Goal: Transaction & Acquisition: Purchase product/service

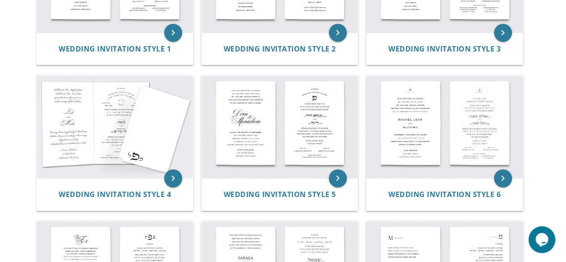
scroll to position [278, 0]
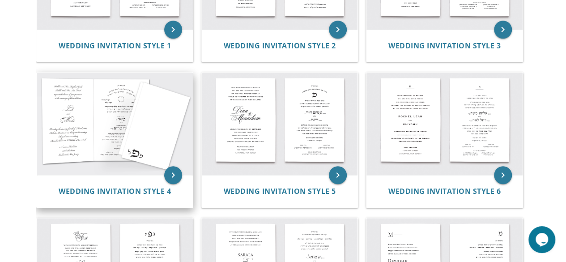
click at [163, 130] on img at bounding box center [115, 123] width 156 height 102
click at [175, 175] on icon "keyboard_arrow_right" at bounding box center [173, 175] width 18 height 18
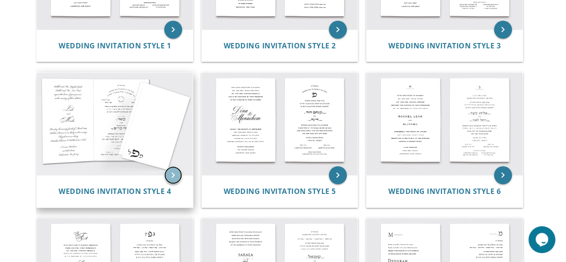
click at [174, 177] on icon "keyboard_arrow_right" at bounding box center [173, 175] width 18 height 18
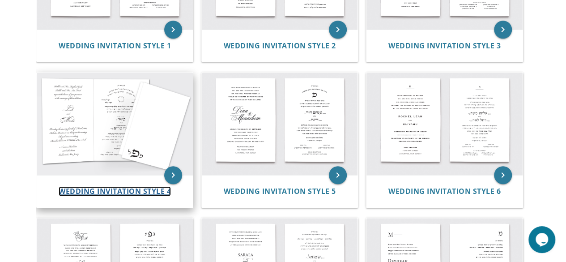
click at [129, 189] on span "Wedding Invitation Style 4" at bounding box center [115, 191] width 112 height 10
click at [128, 189] on span "Wedding Invitation Style 4" at bounding box center [115, 191] width 112 height 10
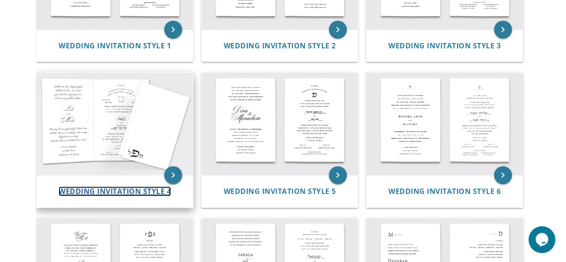
click at [128, 189] on span "Wedding Invitation Style 4" at bounding box center [115, 191] width 112 height 10
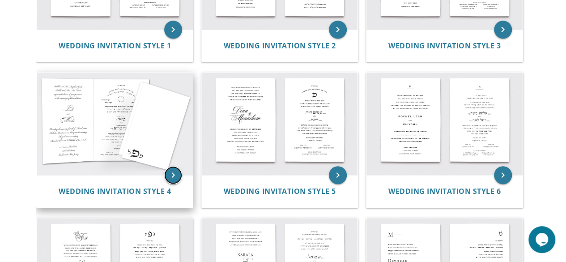
click at [174, 172] on icon "keyboard_arrow_right" at bounding box center [173, 175] width 18 height 18
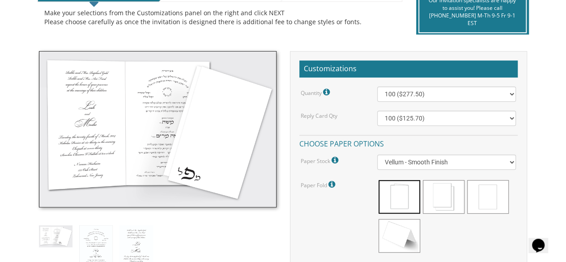
scroll to position [220, 0]
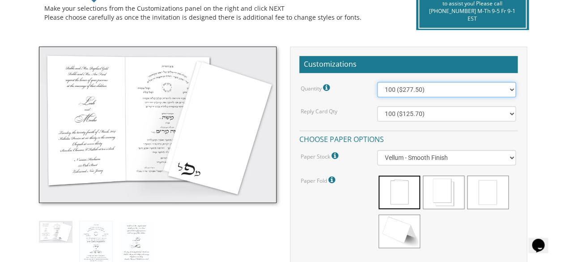
click at [510, 89] on select "100 ($277.50) 200 ($330.45) 300 ($380.65) 400 ($432.70) 500 ($482.10) 600 ($534…" at bounding box center [446, 89] width 139 height 15
select select "400"
click at [377, 82] on select "100 ($277.50) 200 ($330.45) 300 ($380.65) 400 ($432.70) 500 ($482.10) 600 ($534…" at bounding box center [446, 89] width 139 height 15
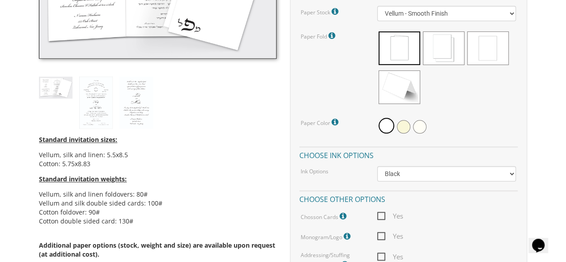
scroll to position [375, 0]
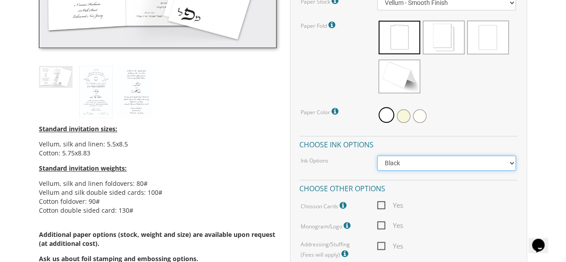
click at [513, 162] on select "Black Colored Ink ($65.00) Black + One Color ($211.00) Two Colors ($265.00)" at bounding box center [446, 162] width 139 height 15
click at [377, 155] on select "Black Colored Ink ($65.00) Black + One Color ($211.00) Two Colors ($265.00)" at bounding box center [446, 162] width 139 height 15
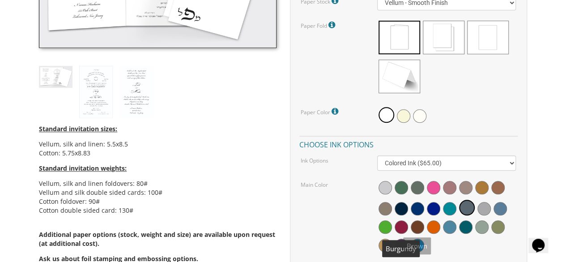
click at [403, 224] on span at bounding box center [401, 226] width 13 height 13
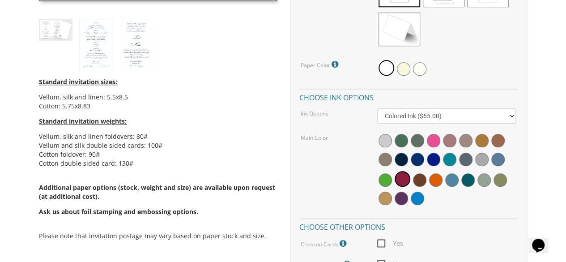
scroll to position [411, 0]
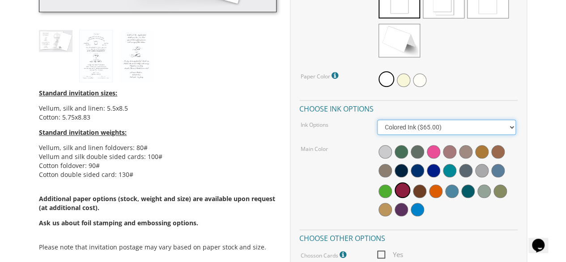
click at [511, 127] on select "Black Colored Ink ($65.00) Black + One Color ($211.00) Two Colors ($265.00)" at bounding box center [446, 126] width 139 height 15
click at [377, 119] on select "Black Colored Ink ($65.00) Black + One Color ($211.00) Two Colors ($265.00)" at bounding box center [446, 126] width 139 height 15
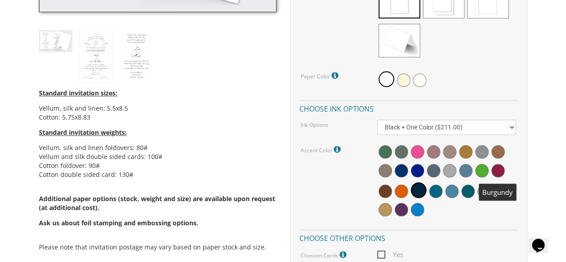
click at [497, 172] on span at bounding box center [497, 170] width 13 height 13
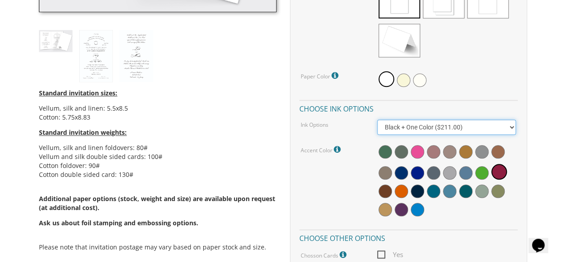
click at [512, 126] on select "Black Colored Ink ($65.00) Black + One Color ($211.00) Two Colors ($265.00)" at bounding box center [446, 126] width 139 height 15
select select "Black"
click at [377, 119] on select "Black Colored Ink ($65.00) Black + One Color ($211.00) Two Colors ($265.00)" at bounding box center [446, 126] width 139 height 15
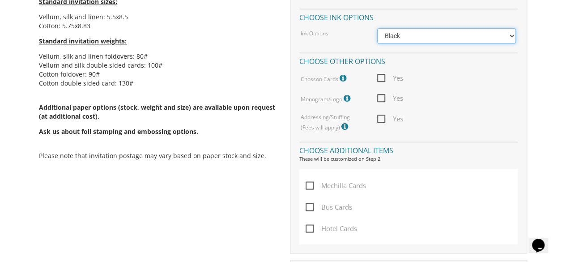
scroll to position [503, 0]
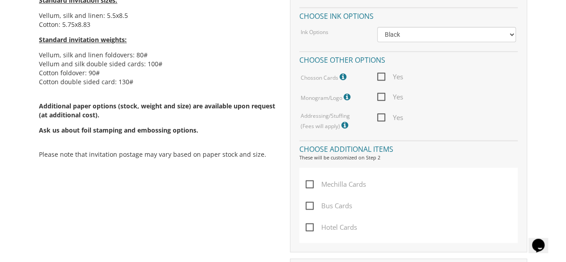
click at [384, 95] on span "Yes" at bounding box center [390, 96] width 26 height 11
click at [383, 95] on input "Yes" at bounding box center [380, 96] width 6 height 6
checkbox input "true"
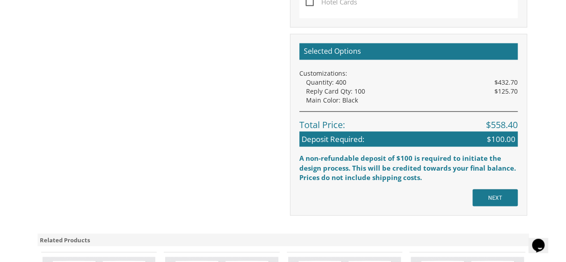
scroll to position [820, 0]
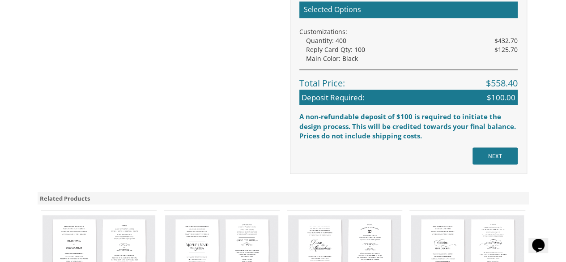
click at [510, 159] on input "NEXT" at bounding box center [494, 155] width 45 height 17
click at [505, 155] on input "NEXT" at bounding box center [494, 155] width 45 height 17
drag, startPoint x: 566, startPoint y: 194, endPoint x: 570, endPoint y: 164, distance: 29.9
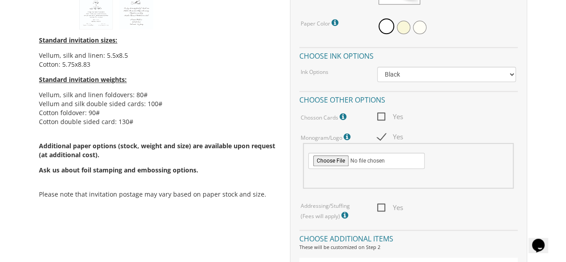
scroll to position [417, 0]
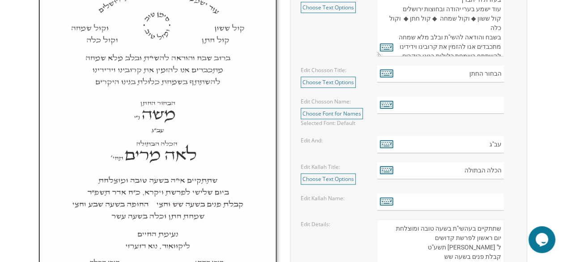
scroll to position [374, 0]
click at [480, 107] on input "text" at bounding box center [440, 104] width 127 height 17
click at [387, 106] on icon at bounding box center [386, 104] width 13 height 13
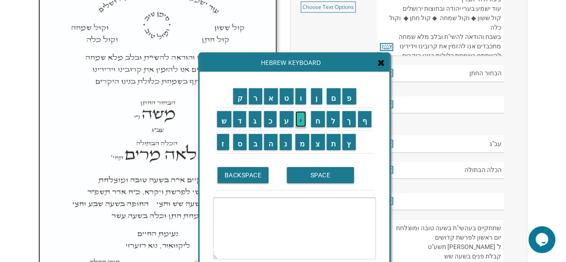
click at [299, 118] on input "י" at bounding box center [300, 119] width 11 height 16
click at [303, 95] on input "ו" at bounding box center [300, 96] width 11 height 16
click at [241, 141] on input "ס" at bounding box center [240, 142] width 14 height 16
click at [370, 120] on input "ף" at bounding box center [365, 119] width 14 height 16
click at [322, 178] on input "SPACE" at bounding box center [320, 175] width 67 height 16
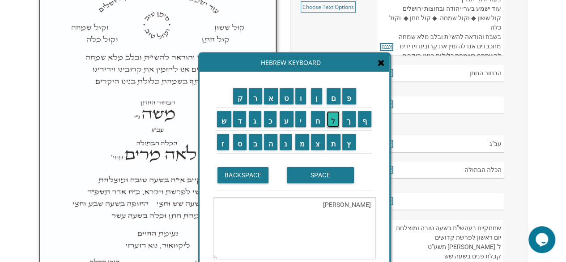
click at [335, 120] on input "ל" at bounding box center [333, 119] width 13 height 16
click at [302, 120] on input "י" at bounding box center [300, 119] width 11 height 16
click at [254, 144] on input "ב" at bounding box center [255, 142] width 13 height 16
type textarea "יוסף ליב"
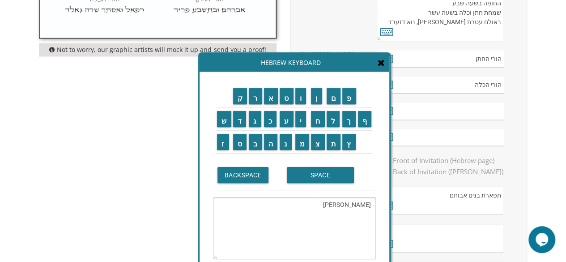
scroll to position [636, 0]
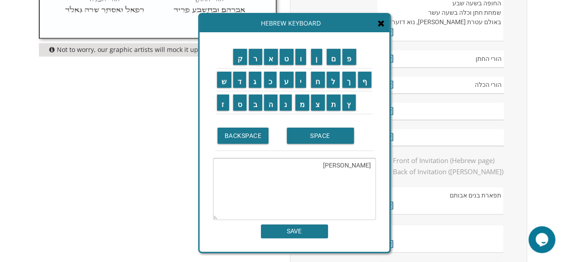
drag, startPoint x: 379, startPoint y: 162, endPoint x: 377, endPoint y: 105, distance: 57.3
click at [377, 105] on div "ק ר א ט ו ן ם פ ש ד ג כ ע י ח ל" at bounding box center [295, 141] width 190 height 219
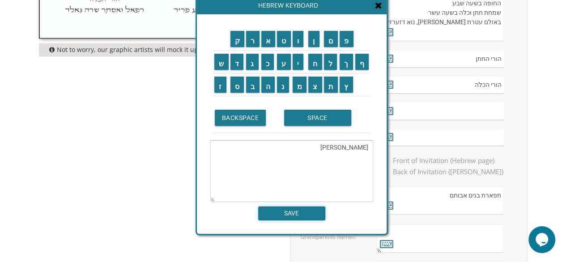
click at [306, 210] on input "SAVE" at bounding box center [291, 213] width 67 height 14
type input "יוסף ליב"
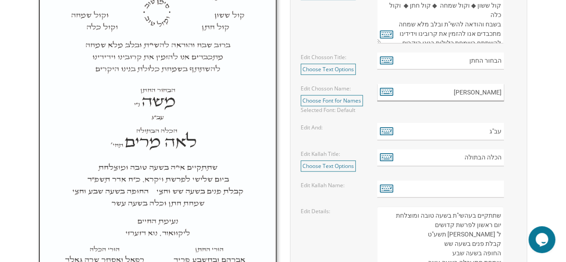
scroll to position [399, 0]
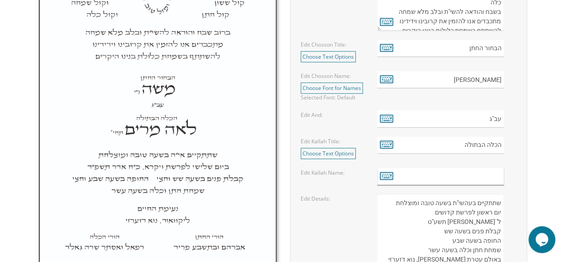
click at [497, 174] on input "text" at bounding box center [440, 176] width 127 height 17
click at [388, 177] on icon at bounding box center [386, 175] width 13 height 13
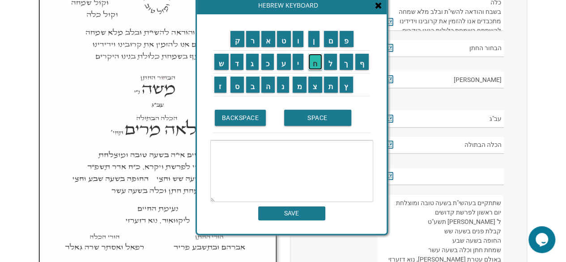
click at [313, 67] on input "ח" at bounding box center [315, 62] width 14 height 16
click at [302, 63] on input "י" at bounding box center [298, 62] width 11 height 16
click at [269, 82] on input "ה" at bounding box center [268, 85] width 14 height 16
click at [302, 119] on input "SPACE" at bounding box center [317, 118] width 67 height 16
click at [227, 68] on input "ש" at bounding box center [221, 62] width 14 height 16
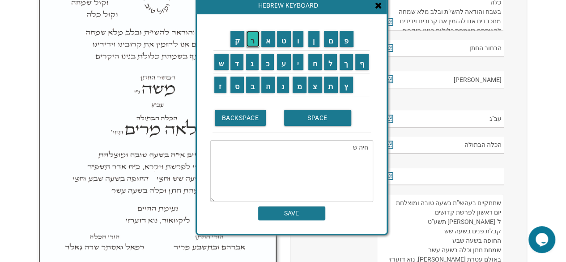
click at [255, 44] on input "ר" at bounding box center [252, 39] width 13 height 16
click at [271, 85] on input "ה" at bounding box center [268, 85] width 14 height 16
type textarea "חיה שרה"
click at [296, 215] on input "SAVE" at bounding box center [291, 213] width 67 height 14
type input "חיה שרה"
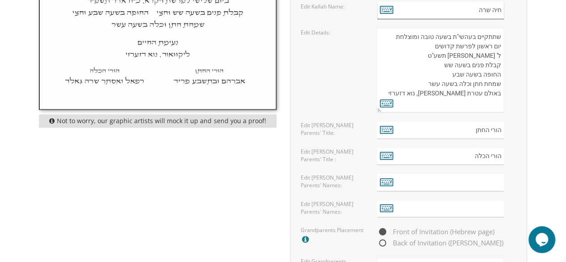
scroll to position [568, 0]
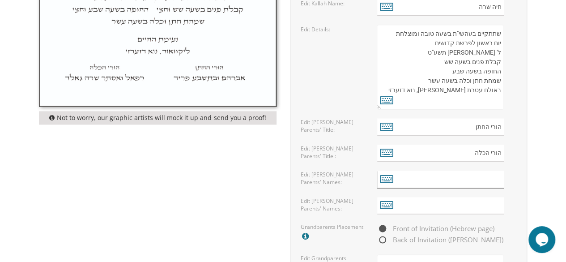
click at [498, 176] on input "text" at bounding box center [440, 178] width 127 height 17
click at [392, 179] on icon at bounding box center [386, 178] width 13 height 13
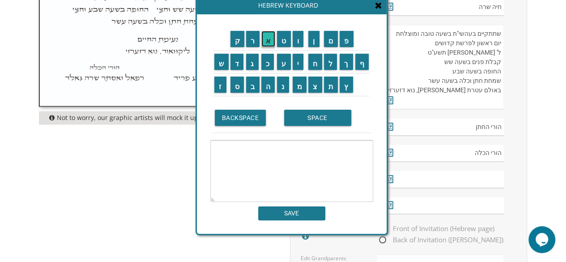
click at [268, 45] on input "א" at bounding box center [268, 39] width 14 height 16
click at [331, 64] on input "ל" at bounding box center [330, 62] width 13 height 16
click at [315, 68] on input "ח" at bounding box center [315, 62] width 14 height 16
click at [284, 91] on input "נ" at bounding box center [283, 85] width 12 height 16
click at [314, 43] on input "ן" at bounding box center [313, 39] width 11 height 16
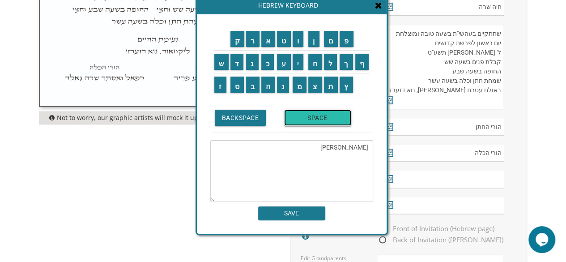
click at [301, 119] on input "SPACE" at bounding box center [317, 118] width 67 height 16
click at [298, 44] on input "ו" at bounding box center [298, 39] width 11 height 16
click at [298, 85] on input "מ" at bounding box center [300, 85] width 14 height 16
click at [253, 44] on input "ר" at bounding box center [252, 39] width 13 height 16
click at [301, 68] on input "י" at bounding box center [298, 62] width 11 height 16
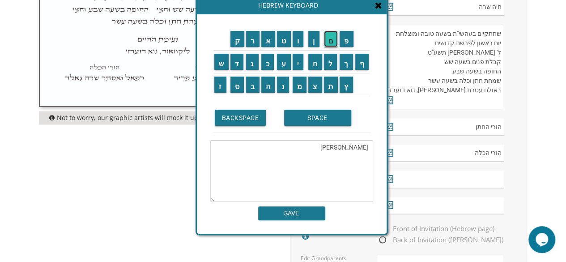
click at [334, 47] on input "ם" at bounding box center [331, 39] width 14 height 16
click at [300, 63] on input "י" at bounding box center [298, 62] width 11 height 16
click at [285, 61] on input "ע" at bounding box center [284, 62] width 14 height 16
click at [334, 68] on input "ל" at bounding box center [330, 62] width 13 height 16
type textarea "אלחנן ומרים יעל"
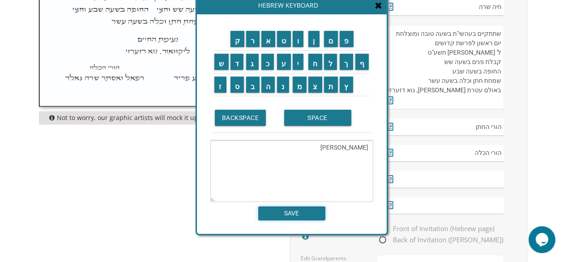
click at [299, 212] on input "SAVE" at bounding box center [291, 213] width 67 height 14
type input "אלחנן ומרים יעל"
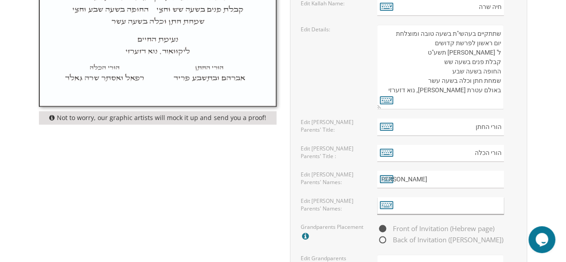
click at [476, 206] on input "text" at bounding box center [440, 205] width 127 height 17
click at [388, 205] on icon at bounding box center [386, 204] width 13 height 13
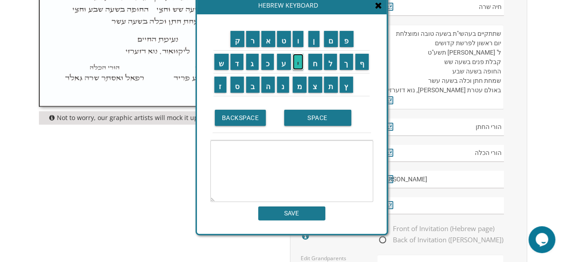
click at [301, 62] on input "י" at bounding box center [298, 62] width 11 height 16
click at [253, 43] on input "ר" at bounding box center [252, 39] width 13 height 16
click at [272, 90] on input "ה" at bounding box center [268, 85] width 14 height 16
click at [299, 67] on input "י" at bounding box center [298, 62] width 11 height 16
click at [268, 85] on input "ה" at bounding box center [268, 85] width 14 height 16
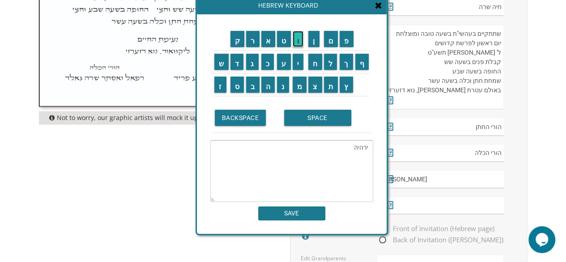
click at [298, 41] on input "ו" at bounding box center [298, 39] width 11 height 16
click at [250, 124] on input "BACKSPACE" at bounding box center [240, 118] width 51 height 16
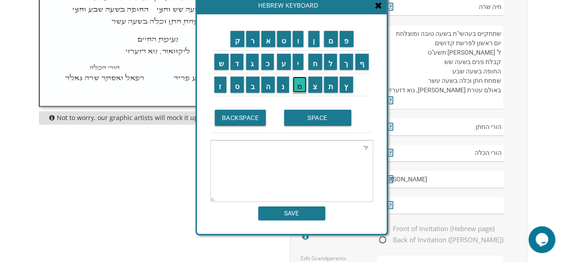
click at [302, 87] on input "מ" at bounding box center [300, 85] width 14 height 16
click at [298, 63] on input "י" at bounding box center [298, 62] width 11 height 16
click at [270, 88] on input "ה" at bounding box center [268, 85] width 14 height 16
click at [301, 43] on input "ו" at bounding box center [298, 39] width 11 height 16
click at [300, 43] on input "ו" at bounding box center [298, 39] width 11 height 16
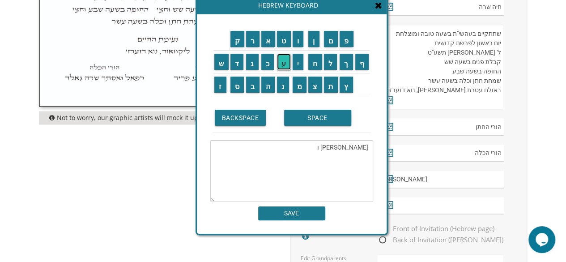
click at [287, 64] on input "ע" at bounding box center [284, 62] width 14 height 16
click at [337, 64] on input "ל" at bounding box center [330, 62] width 13 height 16
click at [299, 62] on input "י" at bounding box center [298, 62] width 11 height 16
click at [221, 85] on input "ז" at bounding box center [220, 85] width 12 height 16
click at [269, 86] on input "ה" at bounding box center [268, 85] width 14 height 16
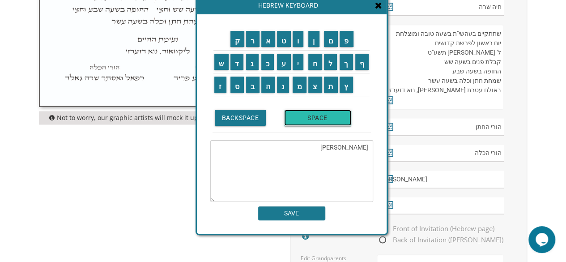
click at [293, 119] on input "SPACE" at bounding box center [317, 118] width 67 height 16
click at [254, 46] on input "ר" at bounding box center [252, 39] width 13 height 16
click at [252, 84] on input "ב" at bounding box center [252, 85] width 13 height 16
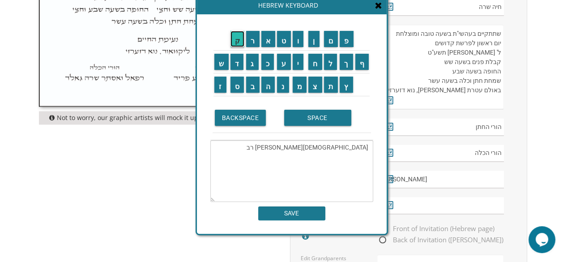
click at [238, 41] on input "ק" at bounding box center [237, 39] width 14 height 16
click at [270, 85] on input "ה" at bounding box center [268, 85] width 14 height 16
type textarea "ירמיהו ועליזה רבקה"
click at [313, 215] on input "SAVE" at bounding box center [291, 213] width 67 height 14
type input "ירמיהו ועליזה רבקה"
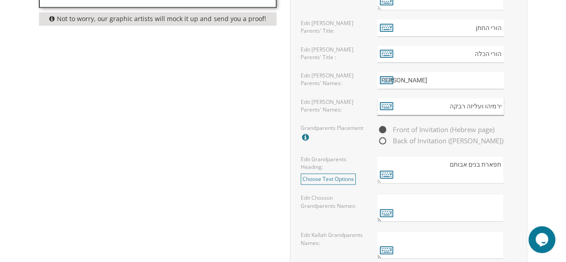
scroll to position [668, 0]
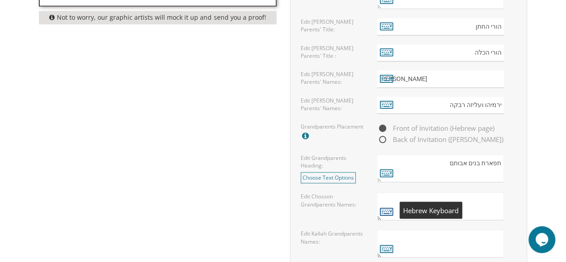
click at [390, 206] on icon at bounding box center [386, 210] width 13 height 13
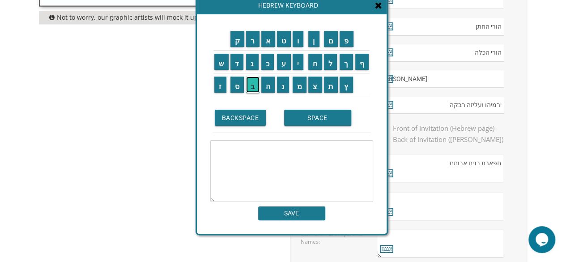
click at [253, 90] on input "ב" at bounding box center [252, 85] width 13 height 16
click at [332, 87] on input "ת" at bounding box center [331, 85] width 14 height 16
click at [302, 68] on input "י" at bounding box center [298, 62] width 11 height 16
click at [264, 85] on input "ה" at bounding box center [268, 85] width 14 height 16
click at [298, 118] on input "SPACE" at bounding box center [317, 118] width 67 height 16
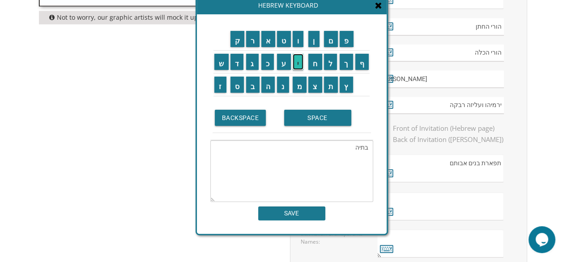
click at [299, 66] on input "י" at bounding box center [298, 62] width 11 height 16
click at [266, 85] on input "ה" at bounding box center [268, 85] width 14 height 16
click at [302, 40] on input "ו" at bounding box center [298, 39] width 11 height 16
click at [234, 61] on input "ד" at bounding box center [236, 62] width 13 height 16
click at [300, 64] on input "י" at bounding box center [298, 62] width 11 height 16
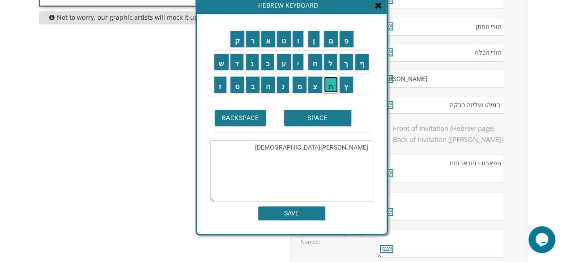
click at [335, 87] on input "ת" at bounding box center [331, 85] width 14 height 16
click at [299, 41] on input "ו" at bounding box center [298, 39] width 11 height 16
click at [285, 84] on input "נ" at bounding box center [283, 85] width 12 height 16
click at [281, 43] on input "ט" at bounding box center [284, 39] width 14 height 16
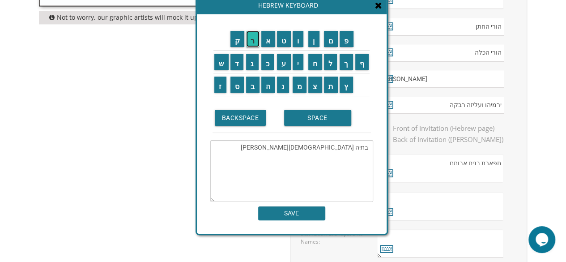
click at [249, 41] on input "ר" at bounding box center [252, 39] width 13 height 16
click at [254, 88] on input "ב" at bounding box center [252, 85] width 13 height 16
click at [370, 149] on textarea "בתיה יהודית וונטרב" at bounding box center [291, 171] width 163 height 62
click at [311, 155] on textarea "בתיה יהודית וונטרב" at bounding box center [291, 171] width 163 height 62
click at [255, 92] on input "ב" at bounding box center [252, 85] width 13 height 16
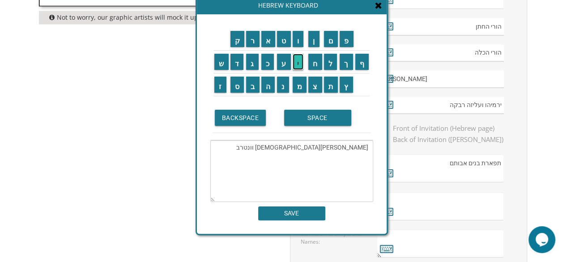
click at [300, 64] on input "י" at bounding box center [298, 62] width 11 height 16
click at [298, 40] on input "ו" at bounding box center [298, 39] width 11 height 16
click at [237, 86] on input "ס" at bounding box center [237, 85] width 14 height 16
click at [368, 67] on input "ף" at bounding box center [362, 62] width 14 height 16
click at [320, 122] on input "SPACE" at bounding box center [317, 118] width 67 height 16
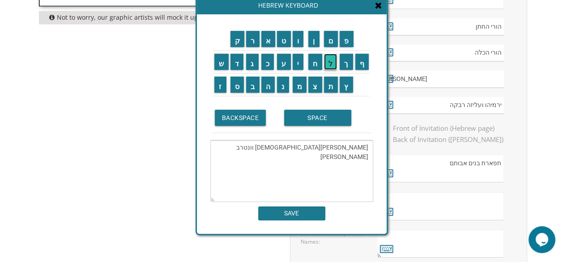
click at [331, 63] on input "ל" at bounding box center [330, 62] width 13 height 16
click at [302, 64] on input "י" at bounding box center [298, 62] width 11 height 16
click at [254, 86] on input "ב" at bounding box center [252, 85] width 13 height 16
click at [311, 121] on input "SPACE" at bounding box center [317, 118] width 67 height 16
click at [300, 41] on input "ו" at bounding box center [298, 39] width 11 height 16
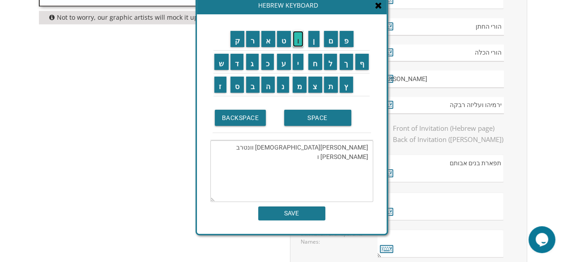
click at [300, 41] on input "ו" at bounding box center [298, 39] width 11 height 16
click at [284, 87] on input "נ" at bounding box center [283, 85] width 12 height 16
click at [283, 43] on input "ט" at bounding box center [284, 39] width 14 height 16
click at [253, 43] on input "ר" at bounding box center [252, 39] width 13 height 16
click at [251, 85] on input "ב" at bounding box center [252, 85] width 13 height 16
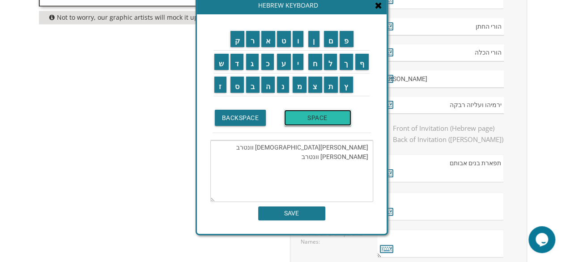
click at [311, 119] on input "SPACE" at bounding box center [317, 118] width 67 height 16
click at [217, 83] on input "ז" at bounding box center [220, 85] width 12 height 16
click at [331, 62] on input "ל" at bounding box center [330, 62] width 13 height 16
click at [351, 35] on input "פ" at bounding box center [347, 39] width 14 height 16
click at [238, 82] on input "ס" at bounding box center [237, 85] width 14 height 16
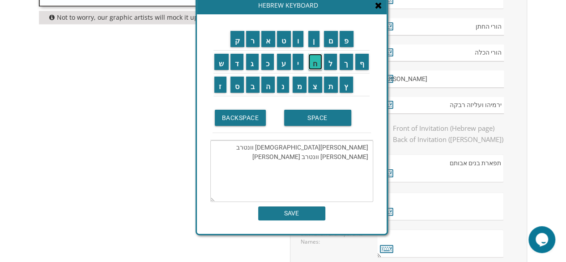
click at [320, 68] on input "ח" at bounding box center [315, 62] width 14 height 16
click at [268, 43] on input "א" at bounding box center [268, 39] width 14 height 16
click at [333, 61] on input "ל" at bounding box center [330, 62] width 13 height 16
click at [297, 60] on input "י" at bounding box center [298, 62] width 11 height 16
click at [267, 85] on input "ה" at bounding box center [268, 85] width 14 height 16
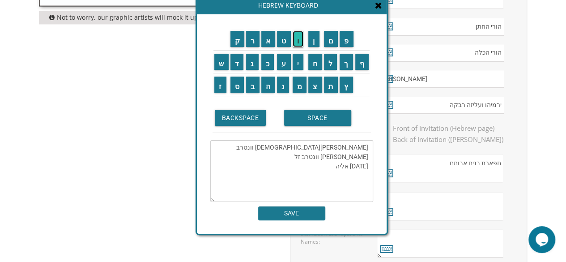
click at [298, 42] on input "ו" at bounding box center [298, 39] width 11 height 16
click at [297, 126] on td "SPACE" at bounding box center [326, 118] width 89 height 30
click at [300, 124] on input "SPACE" at bounding box center [317, 118] width 67 height 16
click at [253, 66] on input "ג" at bounding box center [252, 62] width 13 height 16
click at [256, 41] on input "ר" at bounding box center [252, 39] width 13 height 16
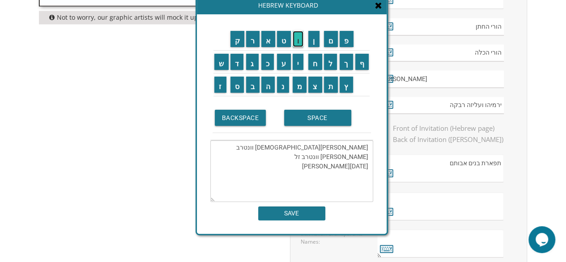
click at [300, 38] on input "ו" at bounding box center [298, 39] width 11 height 16
click at [299, 85] on input "מ" at bounding box center [300, 85] width 14 height 16
click at [318, 44] on input "ן" at bounding box center [313, 39] width 11 height 16
click at [368, 184] on textarea "בתיה יהודית וונטרב יוסף ליב וונטרב זל פסח אליהו גרומן" at bounding box center [291, 171] width 163 height 62
click at [320, 177] on textarea "בתיה יהודית וונטרב יוסף ליב וונטרב זל פסח אליהו גרומן" at bounding box center [291, 171] width 163 height 62
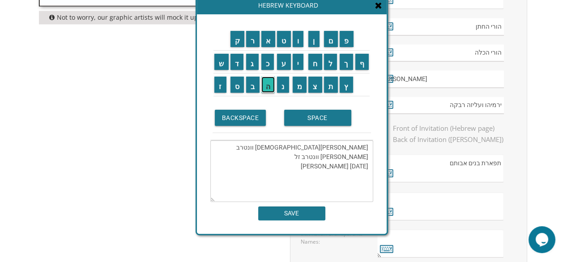
click at [269, 84] on input "ה" at bounding box center [268, 85] width 14 height 16
click at [239, 67] on input "ד" at bounding box center [236, 62] width 13 height 16
click at [268, 44] on input "א" at bounding box center [268, 39] width 14 height 16
click at [347, 42] on input "פ" at bounding box center [347, 39] width 14 height 16
click at [302, 62] on input "י" at bounding box center [298, 62] width 11 height 16
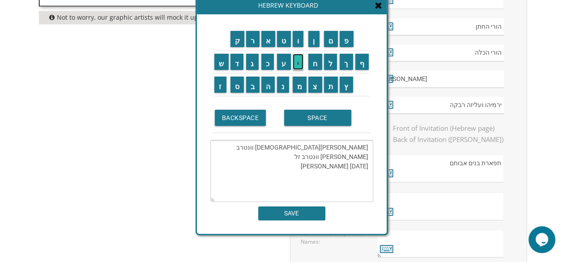
click at [302, 62] on input "י" at bounding box center [298, 62] width 11 height 16
click at [250, 64] on input "ג" at bounding box center [252, 62] width 13 height 16
click at [270, 45] on input "א" at bounding box center [268, 39] width 14 height 16
click at [254, 61] on input "ג" at bounding box center [252, 62] width 13 height 16
click at [253, 38] on input "ר" at bounding box center [252, 39] width 13 height 16
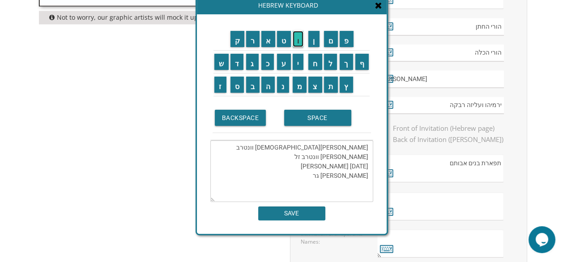
click at [297, 40] on input "ו" at bounding box center [298, 39] width 11 height 16
click at [298, 87] on input "מ" at bounding box center [300, 85] width 14 height 16
click at [313, 43] on input "ן" at bounding box center [313, 39] width 11 height 16
click at [222, 92] on input "ז" at bounding box center [220, 85] width 12 height 16
click at [300, 68] on input "י" at bounding box center [298, 62] width 11 height 16
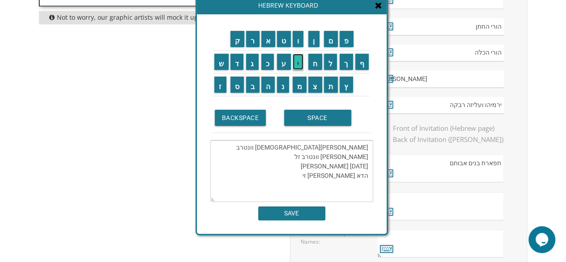
click at [300, 68] on input "י" at bounding box center [298, 62] width 11 height 16
click at [329, 69] on input "ל" at bounding box center [330, 62] width 13 height 16
click at [322, 166] on textarea "בתיה יהודית וונטרב יוסף ליב וונטרב זל פסח אליהו גרומן הדא פייגא גרומן זייל" at bounding box center [291, 171] width 163 height 62
click at [302, 64] on input "י" at bounding box center [298, 62] width 11 height 16
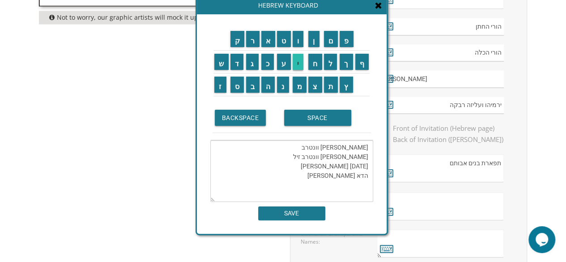
type textarea "בתיה יהודית וונטרב יוסף ליב וונטרב זייל פסח אליהו גרומן הדא פייגא גרומן זייל"
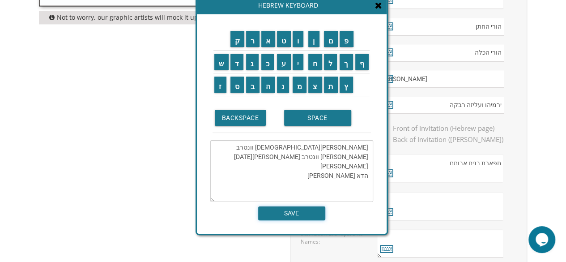
click at [305, 218] on input "SAVE" at bounding box center [291, 213] width 67 height 14
type textarea "בתיה יהודית וונטרב יוסף ליב וונטרב זייל פסח אליהו גרומן הדא פייגא גרומן זייל"
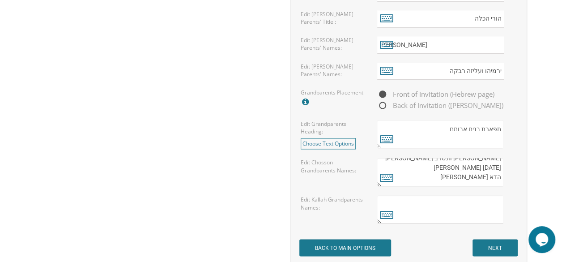
scroll to position [707, 0]
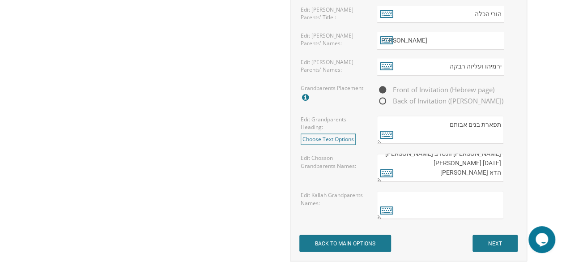
click at [495, 195] on textarea at bounding box center [440, 205] width 127 height 28
click at [383, 206] on icon at bounding box center [386, 209] width 13 height 13
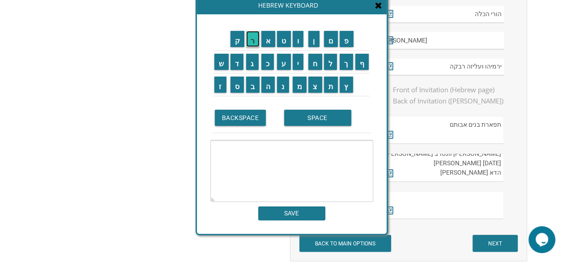
click at [251, 36] on input "ר" at bounding box center [252, 39] width 13 height 16
click at [252, 88] on input "ב" at bounding box center [252, 85] width 13 height 16
click at [294, 116] on input "SPACE" at bounding box center [317, 118] width 67 height 16
drag, startPoint x: 301, startPoint y: 92, endPoint x: 295, endPoint y: 85, distance: 8.9
click at [295, 85] on input "מ" at bounding box center [300, 85] width 14 height 16
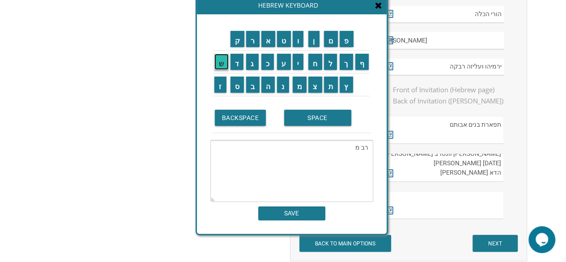
click at [220, 65] on input "ש" at bounding box center [221, 62] width 14 height 16
click at [268, 85] on input "ה" at bounding box center [268, 85] width 14 height 16
click at [252, 87] on input "ב" at bounding box center [252, 85] width 13 height 16
click at [285, 86] on input "נ" at bounding box center [283, 85] width 12 height 16
click at [297, 66] on input "י" at bounding box center [298, 62] width 11 height 16
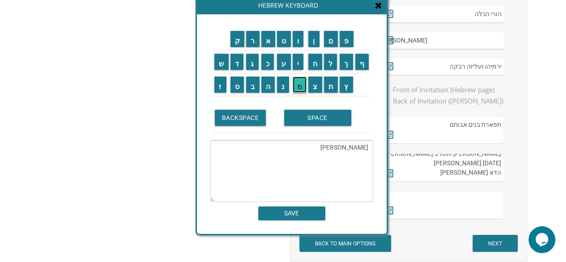
click at [301, 87] on input "מ" at bounding box center [300, 85] width 14 height 16
click at [314, 40] on input "ן" at bounding box center [313, 39] width 11 height 16
click at [315, 119] on input "SPACE" at bounding box center [317, 118] width 67 height 16
click at [297, 39] on input "ו" at bounding box center [298, 39] width 11 height 16
click at [302, 85] on input "מ" at bounding box center [300, 85] width 14 height 16
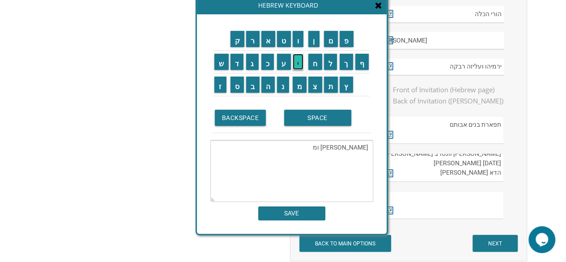
click at [299, 65] on input "י" at bounding box center [298, 62] width 11 height 16
click at [319, 146] on textarea "רב משה בנימן ומי" at bounding box center [291, 171] width 163 height 62
click at [255, 85] on input "ב" at bounding box center [252, 85] width 13 height 16
click at [254, 40] on input "ר" at bounding box center [252, 39] width 13 height 16
click at [251, 65] on input "ג" at bounding box center [252, 62] width 13 height 16
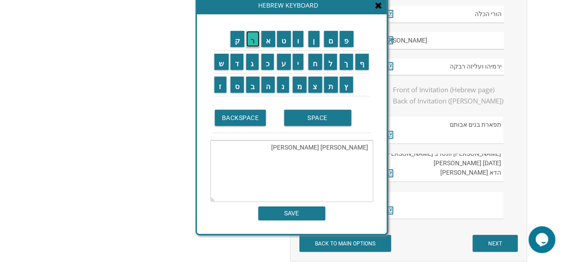
click at [252, 43] on input "ר" at bounding box center [252, 39] width 13 height 16
click at [299, 86] on input "מ" at bounding box center [300, 85] width 14 height 16
click at [281, 87] on input "נ" at bounding box center [283, 85] width 12 height 16
click at [234, 69] on input "ד" at bounding box center [236, 62] width 13 height 16
click at [334, 64] on input "ל" at bounding box center [330, 62] width 13 height 16
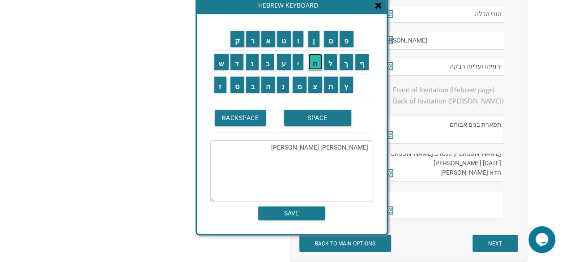
click at [318, 63] on input "ח" at bounding box center [315, 62] width 14 height 16
click at [303, 62] on input "י" at bounding box center [298, 62] width 11 height 16
click at [330, 46] on input "ם" at bounding box center [331, 39] width 14 height 16
click at [222, 62] on input "ש" at bounding box center [221, 62] width 14 height 16
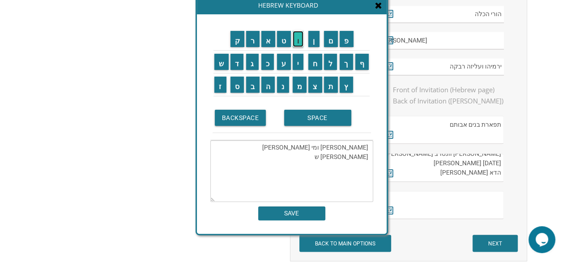
click at [301, 46] on input "ו" at bounding box center [298, 39] width 11 height 16
click at [270, 42] on input "א" at bounding box center [268, 39] width 14 height 16
click at [251, 41] on input "ר" at bounding box center [252, 39] width 13 height 16
click at [349, 89] on input "ץ" at bounding box center [346, 85] width 13 height 16
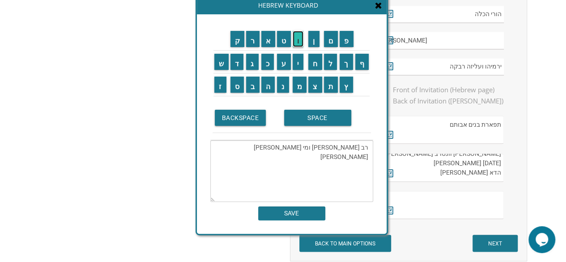
click at [301, 43] on input "ו" at bounding box center [298, 39] width 11 height 16
click at [269, 41] on input "א" at bounding box center [268, 39] width 14 height 16
click at [235, 83] on input "ס" at bounding box center [237, 85] width 14 height 16
click at [332, 86] on input "ת" at bounding box center [331, 85] width 14 height 16
click at [250, 47] on input "ר" at bounding box center [252, 39] width 13 height 16
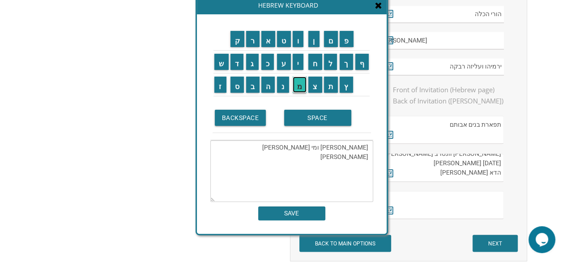
click at [302, 92] on input "מ" at bounding box center [300, 85] width 14 height 16
click at [239, 64] on input "ד" at bounding box center [236, 62] width 13 height 16
click at [299, 58] on input "י" at bounding box center [298, 62] width 11 height 16
click at [303, 40] on input "ו" at bounding box center [298, 39] width 11 height 16
click at [321, 149] on textarea "רב משה בנימן ומי ברגר מנדל חיים שווארץ ואסתר מדיו" at bounding box center [291, 171] width 163 height 62
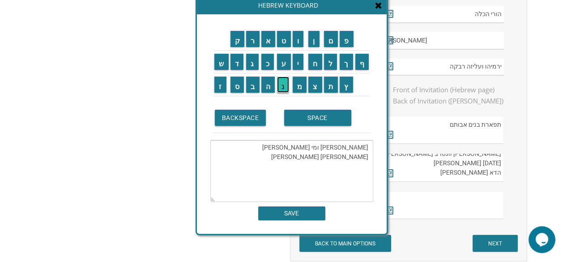
click at [285, 91] on input "נ" at bounding box center [283, 85] width 12 height 16
click at [235, 65] on input "ד" at bounding box center [236, 62] width 13 height 16
click at [336, 65] on input "ל" at bounding box center [330, 62] width 13 height 16
click at [367, 165] on textarea "רב משה בנימן ומינדל ברגר מנדל חיים שווארץ ואסתר מדיו" at bounding box center [291, 171] width 163 height 62
click at [298, 59] on input "י" at bounding box center [298, 62] width 11 height 16
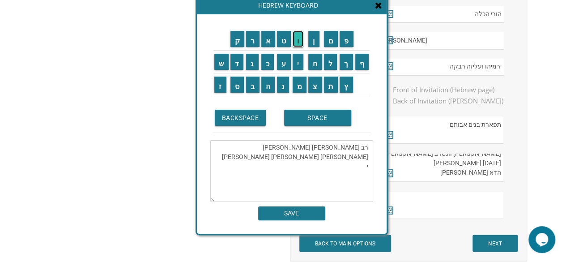
click at [298, 37] on input "ו" at bounding box center [298, 39] width 11 height 16
click at [237, 84] on input "ס" at bounding box center [237, 85] width 14 height 16
click at [364, 65] on input "ף" at bounding box center [362, 62] width 14 height 16
click at [310, 118] on input "SPACE" at bounding box center [317, 118] width 67 height 16
click at [299, 42] on input "ו" at bounding box center [298, 39] width 11 height 16
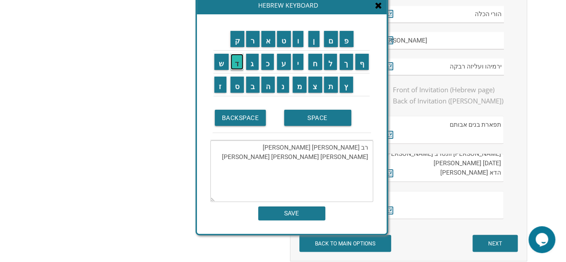
click at [236, 64] on input "ד" at bounding box center [236, 62] width 13 height 16
click at [255, 84] on input "ב" at bounding box center [252, 85] width 13 height 16
click at [302, 40] on input "ו" at bounding box center [298, 39] width 11 height 16
click at [251, 42] on input "ר" at bounding box center [252, 39] width 13 height 16
click at [266, 85] on input "ה" at bounding box center [268, 85] width 14 height 16
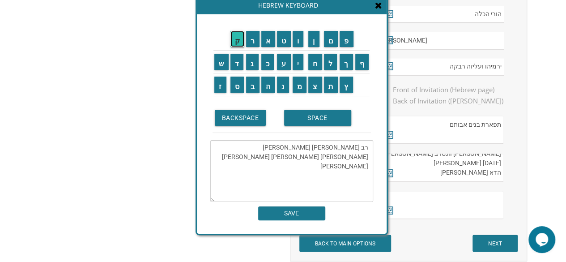
click at [236, 43] on input "ק" at bounding box center [237, 39] width 14 height 16
click at [238, 85] on input "ס" at bounding box center [237, 85] width 14 height 16
click at [299, 63] on input "י" at bounding box center [298, 62] width 11 height 16
click at [299, 38] on input "ו" at bounding box center [298, 39] width 11 height 16
click at [233, 85] on input "ס" at bounding box center [237, 85] width 14 height 16
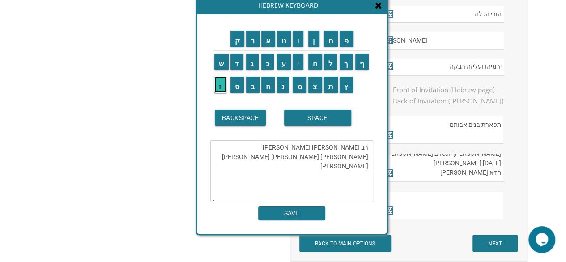
click at [220, 84] on input "ז" at bounding box center [220, 85] width 12 height 16
click at [302, 60] on input "י" at bounding box center [298, 62] width 11 height 16
click at [336, 68] on input "ל" at bounding box center [330, 62] width 13 height 16
type textarea "רב משה בנימן ומינדל ברגר מנדל חיים שווארץ ואסתר מדיו יוסף ודבורה קסיוס זייל"
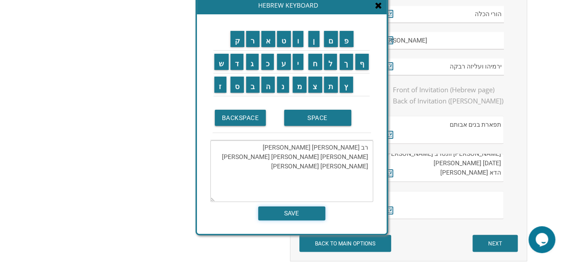
click at [299, 214] on input "SAVE" at bounding box center [291, 213] width 67 height 14
type textarea "רב משה בנימן ומינדל ברגר מנדל חיים שווארץ ואסתר מדיו יוסף ודבורה קסיוס זייל"
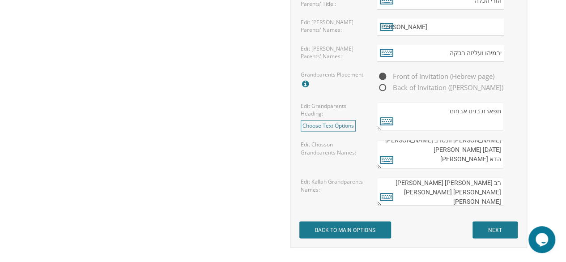
scroll to position [722, 0]
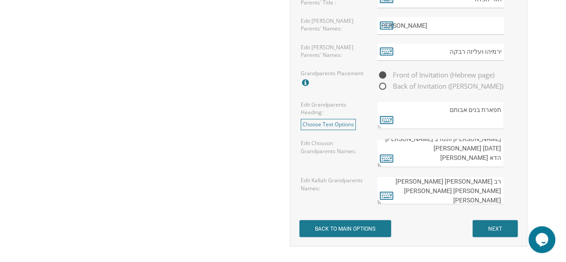
click at [383, 84] on span "Back of Invitation (Aliya page)" at bounding box center [440, 86] width 126 height 11
click at [383, 84] on input "Back of Invitation (Aliya page)" at bounding box center [380, 87] width 6 height 6
radio input "true"
click at [384, 72] on span "Front of Invitation (Hebrew page)" at bounding box center [435, 74] width 117 height 11
click at [383, 72] on input "Front of Invitation (Hebrew page)" at bounding box center [380, 75] width 6 height 6
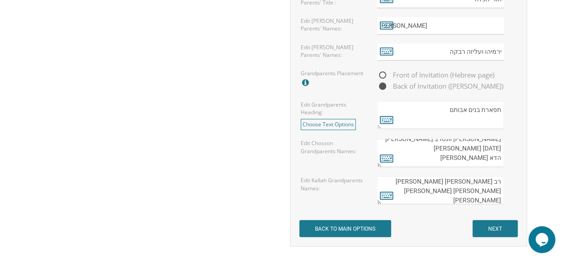
radio input "true"
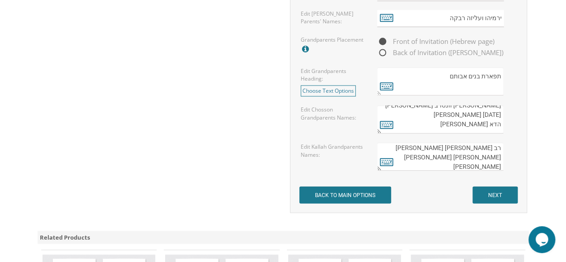
scroll to position [774, 0]
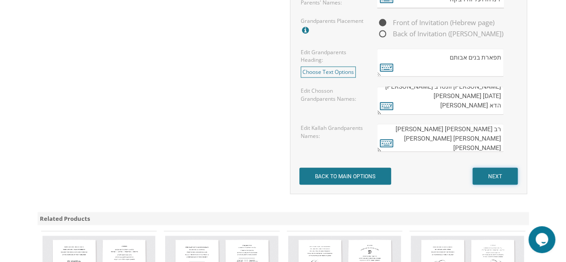
click at [504, 174] on input "NEXT" at bounding box center [494, 175] width 45 height 17
click at [504, 169] on input "NEXT" at bounding box center [494, 175] width 45 height 17
click at [505, 175] on input "NEXT" at bounding box center [494, 175] width 45 height 17
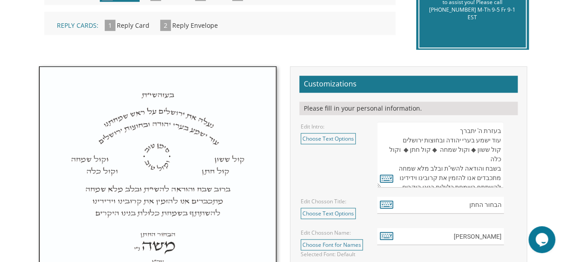
scroll to position [244, 0]
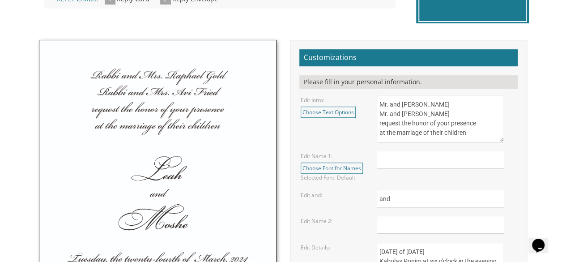
scroll to position [280, 0]
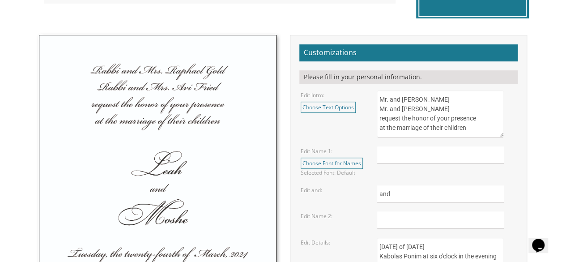
click at [387, 98] on textarea "Mr. and [PERSON_NAME] Mr. and [PERSON_NAME] request the honor of your presence …" at bounding box center [440, 113] width 127 height 47
click at [423, 98] on textarea "Mr. and [PERSON_NAME] Mr. and [PERSON_NAME] request the honor of your presence …" at bounding box center [440, 113] width 127 height 47
click at [468, 100] on textarea "Mr. and [PERSON_NAME] Mr. and [PERSON_NAME] request the honor of your presence …" at bounding box center [440, 113] width 127 height 47
click at [468, 108] on textarea "Mr. and [PERSON_NAME] Mr. and [PERSON_NAME] request the honor of your presence …" at bounding box center [440, 113] width 127 height 47
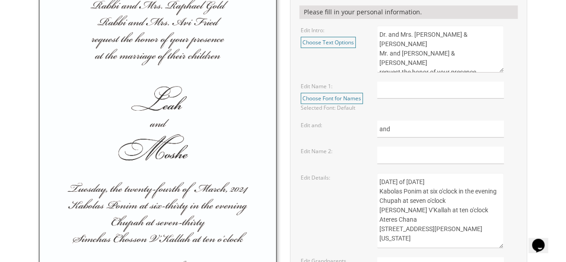
scroll to position [345, 0]
type textarea "Dr. and Mrs. [PERSON_NAME] & [PERSON_NAME] Mr. and [PERSON_NAME] & [PERSON_NAME…"
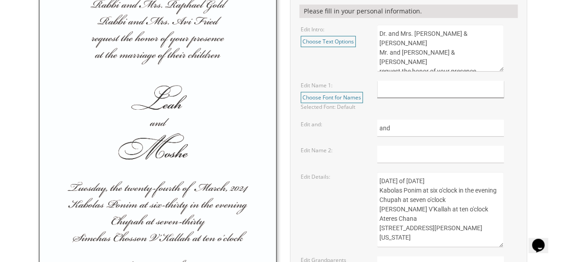
click at [433, 90] on input "text" at bounding box center [440, 89] width 127 height 17
type input "Y"
type input "[PERSON_NAME]"
click at [409, 155] on input "text" at bounding box center [440, 153] width 127 height 17
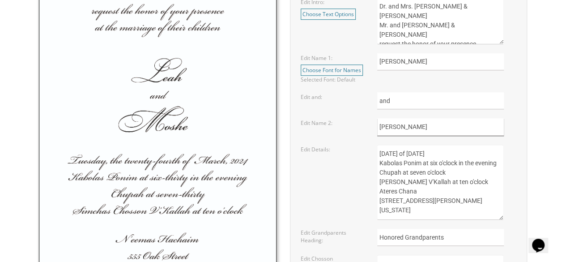
scroll to position [375, 0]
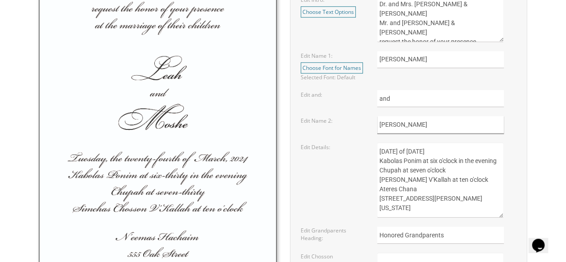
type input "[PERSON_NAME]"
click at [398, 151] on textarea "[DATE] of [DATE] Kabolas Ponim at six o'clock in the evening Chupah at seven o'…" at bounding box center [440, 179] width 127 height 75
click at [493, 176] on textarea "[DATE] of [DATE] Kabolas Ponim at six o'clock in the evening Chupah at seven o'…" at bounding box center [440, 179] width 127 height 75
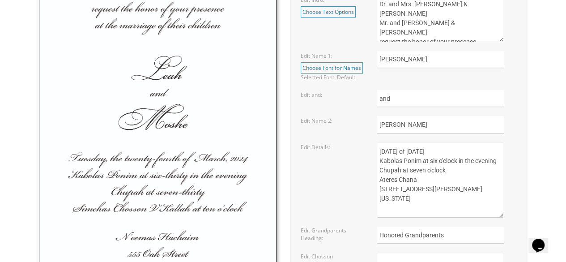
click at [430, 177] on textarea "[DATE] of [DATE] Kabolas Ponim at six o'clock in the evening Chupah at seven o'…" at bounding box center [440, 179] width 127 height 75
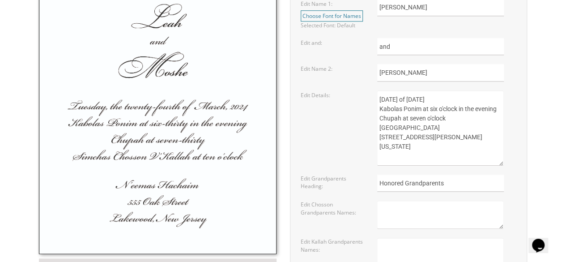
scroll to position [452, 0]
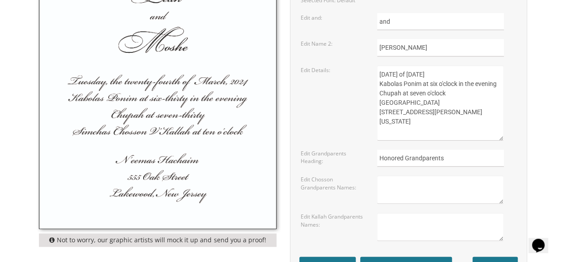
type textarea "[DATE] of [DATE] Kabolas Ponim at six o'clock in the evening Chupah at seven o'…"
click at [408, 182] on textarea at bounding box center [440, 189] width 127 height 28
click at [408, 219] on textarea at bounding box center [440, 227] width 127 height 28
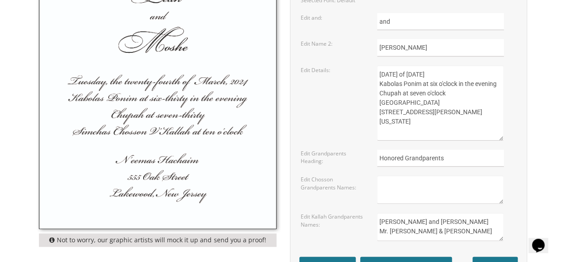
scroll to position [13, 0]
click at [409, 217] on textarea "[PERSON_NAME] and [PERSON_NAME] Mr. [PERSON_NAME] & [PERSON_NAME] Dr. and Mrs." at bounding box center [440, 227] width 127 height 28
click at [418, 234] on textarea "Rabbi Moshe and Marilyn Berger Mr. Michael Schwartz & Ms. Emily Medine Dr. and …" at bounding box center [440, 227] width 127 height 28
click at [435, 234] on textarea "Rabbi Moshe and Marilyn Berger Mr. Michael Schwartz & Ms. Emily Medine Dr. and …" at bounding box center [440, 227] width 127 height 28
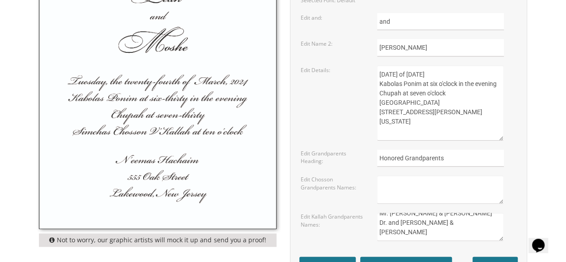
click at [490, 227] on textarea "Rabbi Moshe and Marilyn Berger Mr. Michael Schwartz & Ms. Emily Medine Dr. and …" at bounding box center [440, 227] width 127 height 28
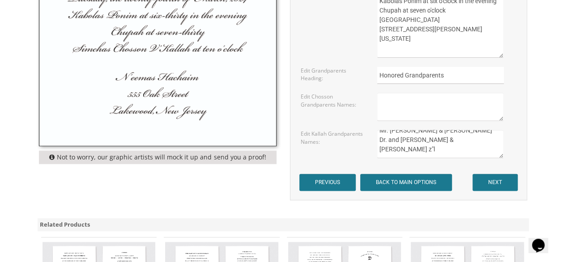
scroll to position [536, 0]
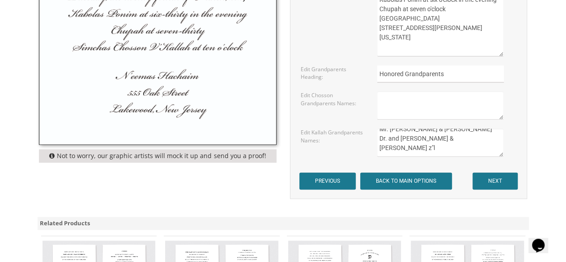
type textarea "Rabbi Moshe and Marilyn Berger Mr. Michael Schwartz & Ms. Emily Medine Dr. and …"
click at [506, 182] on input "NEXT" at bounding box center [494, 180] width 45 height 17
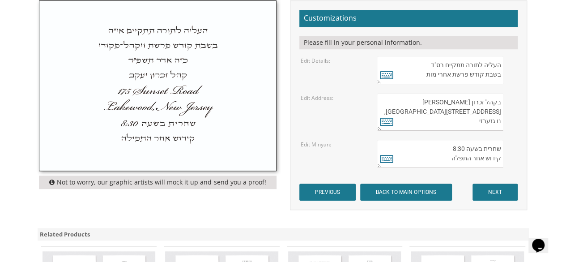
scroll to position [313, 0]
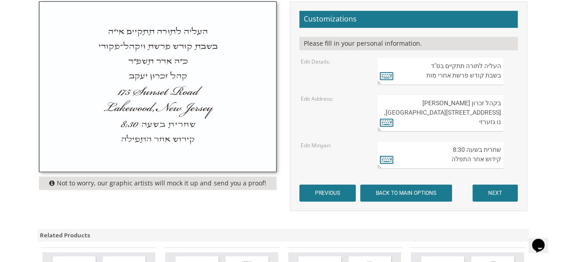
click at [447, 77] on textarea "העליה לתורה תתקיים בס"ד בשבת קודש פרשת אחרי מות" at bounding box center [440, 71] width 127 height 28
click at [437, 77] on textarea "העליה לתורה תתקיים בס"ד בשבת קודש פרשת אחרי מות" at bounding box center [440, 71] width 127 height 28
type textarea "העליה לתורה תתקיים בס"ד בשבת קודש פ"
click at [389, 76] on icon at bounding box center [386, 75] width 13 height 13
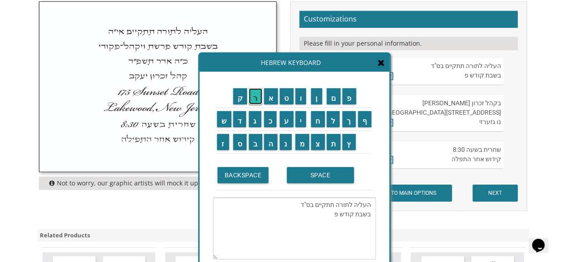
click at [255, 100] on input "ר" at bounding box center [255, 96] width 13 height 16
click at [227, 126] on input "ש" at bounding box center [224, 119] width 14 height 16
click at [333, 144] on input "ת" at bounding box center [334, 142] width 14 height 16
click at [312, 176] on input "SPACE" at bounding box center [320, 175] width 67 height 16
click at [301, 102] on input "ו" at bounding box center [300, 96] width 11 height 16
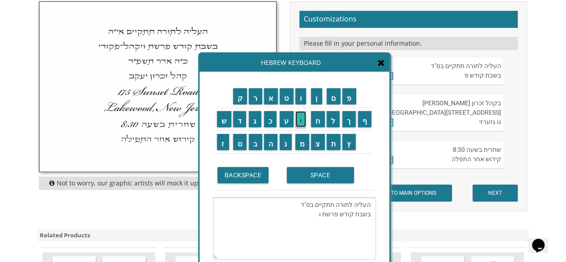
click at [301, 119] on input "י" at bounding box center [300, 119] width 11 height 16
click at [224, 121] on input "ש" at bounding box center [224, 119] width 14 height 16
click at [336, 123] on input "ל" at bounding box center [333, 119] width 13 height 16
click at [322, 120] on input "ח" at bounding box center [318, 119] width 14 height 16
type textarea "העליה לתורה תתקיים בס"ד בשבת קודש פרשת וישלח"
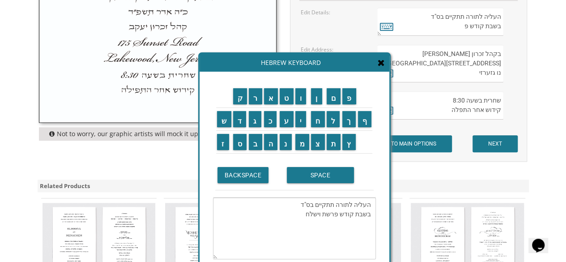
scroll to position [362, 0]
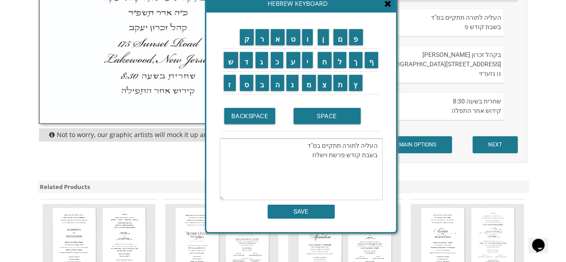
drag, startPoint x: 375, startPoint y: 165, endPoint x: 382, endPoint y: 102, distance: 63.0
click at [382, 102] on td "BACKSPACE SPACE" at bounding box center [301, 116] width 163 height 44
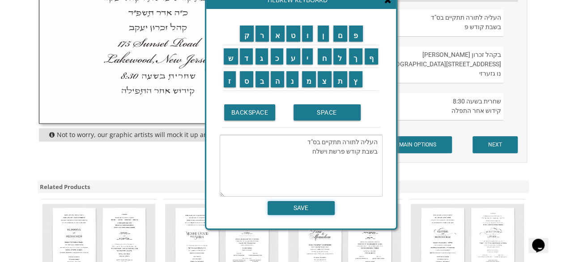
click at [313, 206] on input "SAVE" at bounding box center [301, 208] width 67 height 14
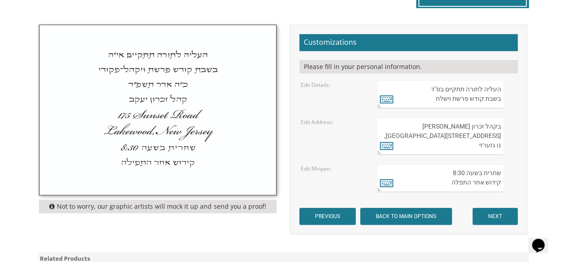
scroll to position [4, 0]
type textarea "העליה לתורה תתקיים בס"ד בשבת קודש פרשת וישלח"
click at [390, 100] on icon at bounding box center [386, 99] width 13 height 13
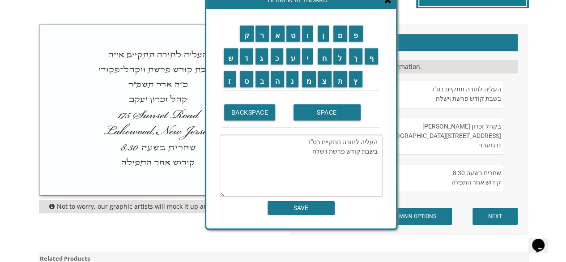
click at [371, 162] on textarea "העליה לתורה תתקיים בס"ד בשבת קודש פרשת וישלח" at bounding box center [301, 166] width 163 height 62
click at [292, 32] on input "ט" at bounding box center [293, 34] width 14 height 16
click at [308, 58] on input "י" at bounding box center [307, 56] width 11 height 16
click at [228, 84] on input "ז" at bounding box center [230, 79] width 12 height 16
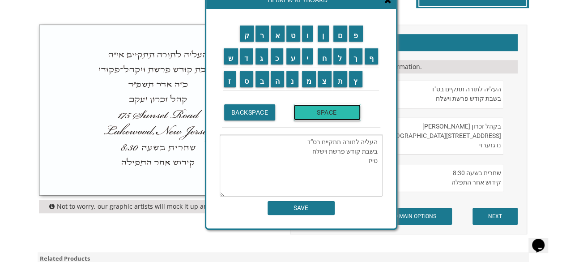
click at [319, 114] on input "SPACE" at bounding box center [326, 112] width 67 height 16
click at [276, 58] on input "כ" at bounding box center [277, 56] width 13 height 16
click at [244, 80] on input "ס" at bounding box center [247, 79] width 14 height 16
click at [340, 61] on input "ל" at bounding box center [339, 56] width 13 height 16
click at [308, 59] on input "י" at bounding box center [307, 56] width 11 height 16
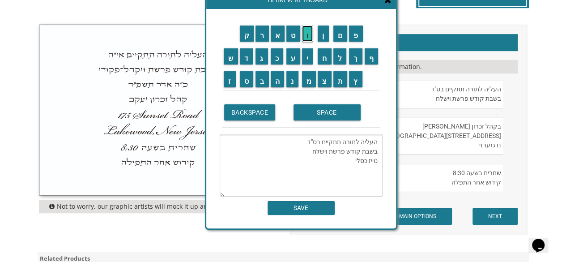
click at [309, 38] on input "ו" at bounding box center [307, 34] width 11 height 16
click at [251, 110] on input "BACKSPACE" at bounding box center [249, 112] width 51 height 16
click at [310, 38] on input "ו" at bounding box center [307, 34] width 11 height 16
click at [344, 84] on input "ת" at bounding box center [340, 79] width 14 height 16
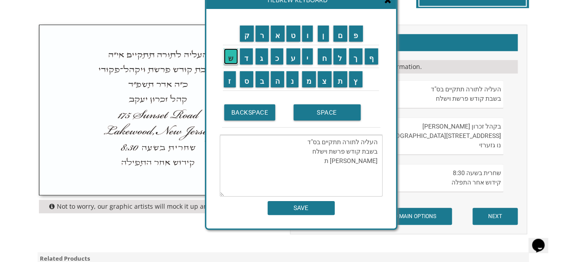
click at [233, 56] on input "ש" at bounding box center [231, 56] width 14 height 16
click at [358, 32] on input "פ" at bounding box center [356, 34] width 14 height 16
click at [308, 56] on input "י" at bounding box center [307, 56] width 11 height 16
click at [308, 39] on input "ו" at bounding box center [307, 34] width 11 height 16
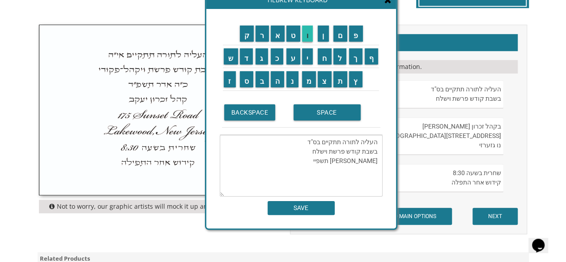
type textarea "העליה לתורה תתקיים בס"ד בשבת קודש פרשת וישלח טייז כסלו תשפייו"
click at [315, 206] on input "SAVE" at bounding box center [301, 208] width 67 height 14
type textarea "העליה לתורה תתקיים בס"ד בשבת קודש פרשת וישלח טייז כסלו תשפייו"
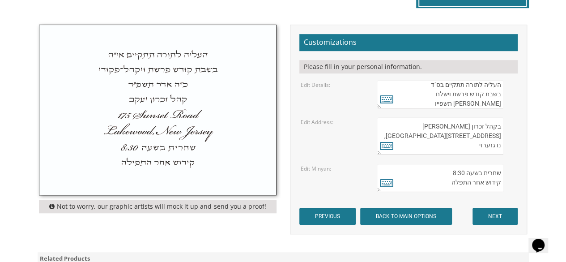
click at [462, 131] on textarea "בקהל זכרון שניאור 282 Oak Knoll Road לייקוואוד, נו גזערזי" at bounding box center [440, 136] width 127 height 38
click at [484, 125] on textarea "בקהל זכרון שניאור 282 Oak Knoll Road לייקוואוד, נו גזערזי" at bounding box center [440, 136] width 127 height 38
click at [387, 147] on icon at bounding box center [386, 145] width 13 height 13
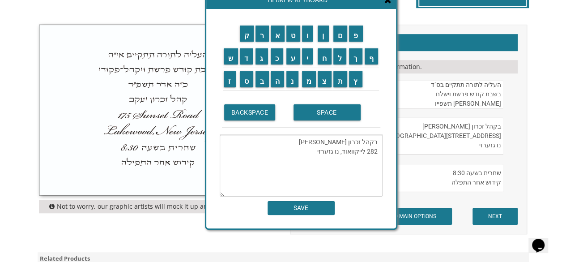
click at [359, 141] on textarea "בקהל זכרון שניאור 282 לייקוואוד, נו גזערזי" at bounding box center [301, 166] width 163 height 62
click at [365, 150] on textarea "בכרון שניאור 282 לייקוואוד, נו גזערזי" at bounding box center [301, 166] width 163 height 62
click at [319, 149] on textarea "בכרון שניאור 282 לייקוואוד, נו גזערזי" at bounding box center [301, 166] width 163 height 62
click at [263, 111] on input "BACKSPACE" at bounding box center [249, 112] width 51 height 16
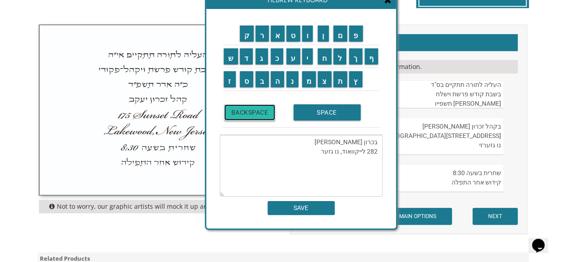
click at [263, 111] on input "BACKSPACE" at bounding box center [249, 112] width 51 height 16
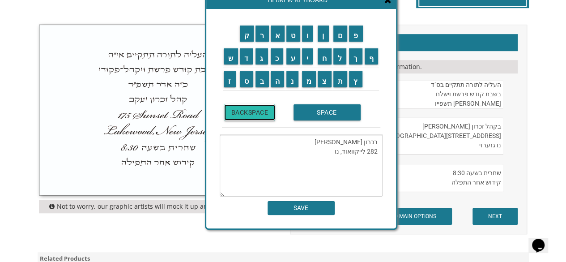
click at [263, 111] on input "BACKSPACE" at bounding box center [249, 112] width 51 height 16
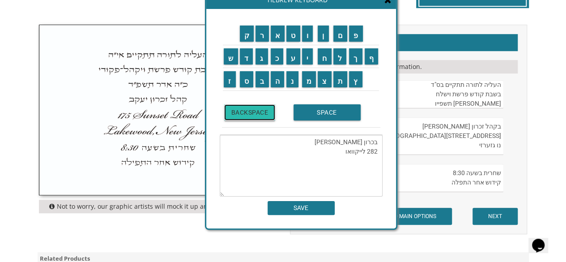
click at [263, 111] on input "BACKSPACE" at bounding box center [249, 112] width 51 height 16
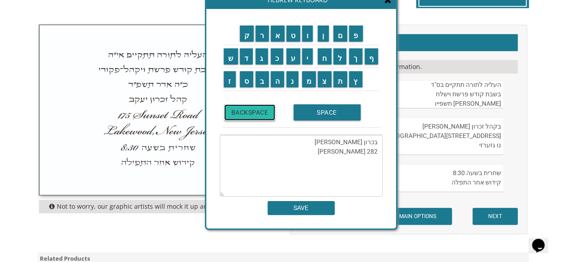
click at [263, 111] on input "BACKSPACE" at bounding box center [249, 112] width 51 height 16
click at [341, 142] on textarea "בכרון שניאור 282" at bounding box center [301, 166] width 163 height 62
click at [265, 115] on input "BACKSPACE" at bounding box center [249, 112] width 51 height 16
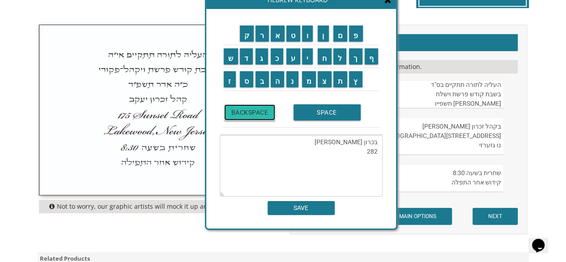
click at [265, 115] on input "BACKSPACE" at bounding box center [249, 112] width 51 height 16
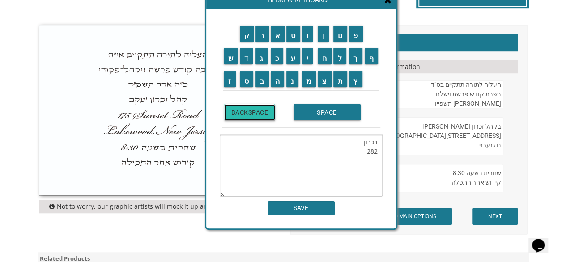
click at [265, 115] on input "BACKSPACE" at bounding box center [249, 112] width 51 height 16
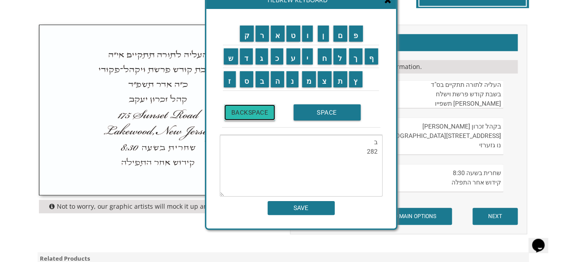
click at [265, 115] on input "BACKSPACE" at bounding box center [249, 112] width 51 height 16
click at [251, 36] on input "ק" at bounding box center [247, 34] width 14 height 16
click at [310, 60] on input "י" at bounding box center [307, 56] width 11 height 16
click at [246, 36] on input "ק" at bounding box center [247, 34] width 14 height 16
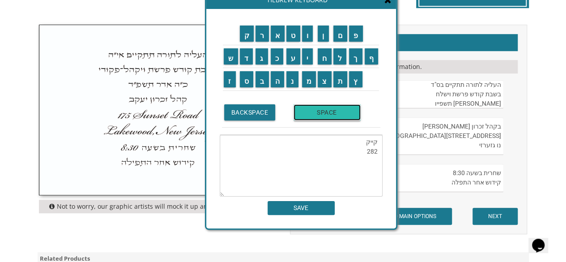
click at [307, 112] on input "SPACE" at bounding box center [326, 112] width 67 height 16
drag, startPoint x: 248, startPoint y: 39, endPoint x: 242, endPoint y: 32, distance: 8.9
click at [242, 32] on input "ק" at bounding box center [247, 34] width 14 height 16
click at [278, 79] on input "ה" at bounding box center [278, 79] width 14 height 16
click at [341, 56] on input "ל" at bounding box center [339, 56] width 13 height 16
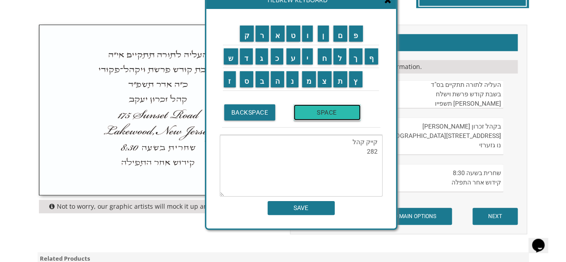
click at [314, 114] on input "SPACE" at bounding box center [326, 112] width 67 height 16
click at [343, 80] on input "ת" at bounding box center [340, 79] width 14 height 16
click at [357, 34] on input "פ" at bounding box center [356, 34] width 14 height 16
click at [276, 38] on input "א" at bounding box center [278, 34] width 14 height 16
click at [259, 40] on input "ר" at bounding box center [261, 34] width 13 height 16
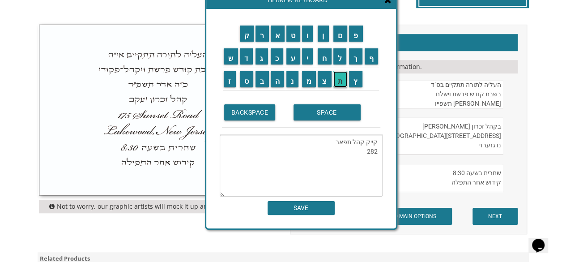
click at [339, 80] on input "ת" at bounding box center [340, 79] width 14 height 16
click at [320, 110] on input "SPACE" at bounding box center [326, 112] width 67 height 16
click at [256, 82] on input "ב" at bounding box center [261, 79] width 13 height 16
click at [259, 33] on input "ר" at bounding box center [261, 34] width 13 height 16
click at [303, 36] on input "ו" at bounding box center [307, 34] width 11 height 16
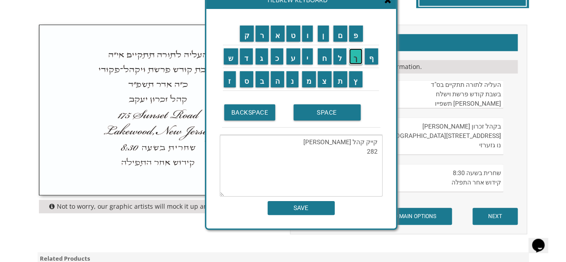
click at [353, 57] on input "ך" at bounding box center [355, 56] width 13 height 16
click at [363, 150] on textarea "קייק קהל תפארת ברוך 282" at bounding box center [301, 166] width 163 height 62
click at [366, 151] on textarea "קייק קהל תפארת ברוך 282 Rabbi Weinberger's Shul" at bounding box center [301, 166] width 163 height 62
click at [378, 151] on textarea "קייק קהל תפארת ברוך 282 Rabbi Weinberger's Shul" at bounding box center [301, 166] width 163 height 62
click at [259, 111] on input "BACKSPACE" at bounding box center [249, 112] width 51 height 16
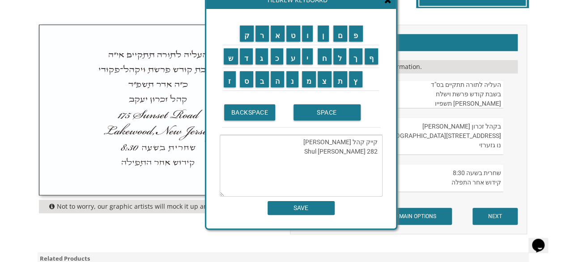
click at [319, 141] on textarea "קייק קהל תפארת ברו 282 Rabbi Weinberger's Shul" at bounding box center [301, 166] width 163 height 62
click at [360, 58] on input "ך" at bounding box center [355, 56] width 13 height 16
click at [368, 152] on textarea "קייק קהל תפארת ברוך 282 Rabbi Weinberger's Shul" at bounding box center [301, 166] width 163 height 62
click at [261, 113] on input "BACKSPACE" at bounding box center [249, 112] width 51 height 16
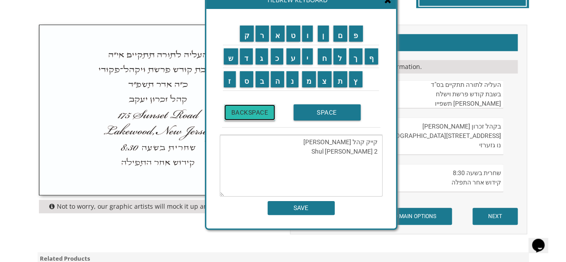
click at [261, 113] on input "BACKSPACE" at bounding box center [249, 112] width 51 height 16
click at [309, 149] on textarea "קייק קהל תפארת ברוך )Rabbi Weinberger's Shul" at bounding box center [301, 166] width 163 height 62
click at [262, 120] on td "BACKSPACE" at bounding box center [256, 113] width 69 height 30
click at [300, 149] on textarea "קייק קהל תפארת ברוך )Rabbi Weinberger's Shul()" at bounding box center [301, 166] width 163 height 62
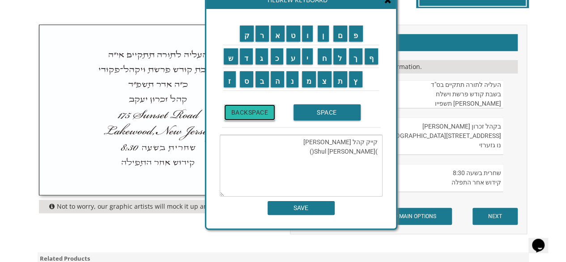
click at [251, 113] on input "BACKSPACE" at bounding box center [249, 112] width 51 height 16
click at [372, 150] on textarea "קייק קהל תפארת ברוך )Rabbi Weinberger's Shul0" at bounding box center [301, 166] width 163 height 62
click at [252, 115] on input "BACKSPACE" at bounding box center [249, 112] width 51 height 16
click at [379, 152] on textarea "קייק קהל תפארת ברוך )Rabbi Weinberger's Shu0" at bounding box center [301, 166] width 163 height 62
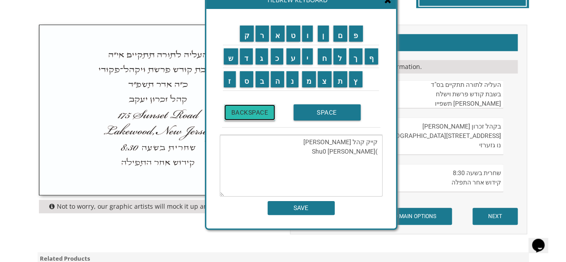
click at [256, 113] on input "BACKSPACE" at bounding box center [249, 112] width 51 height 16
click at [314, 144] on textarea "קייק קהל תפארת ברו)Rabbi Weinberger's Shu0" at bounding box center [301, 166] width 163 height 62
click at [264, 111] on input "BACKSPACE" at bounding box center [249, 112] width 51 height 16
click at [318, 141] on textarea "קייק קהל תפארת ברו)Rabbi Weinberger's Shul 0" at bounding box center [301, 166] width 163 height 62
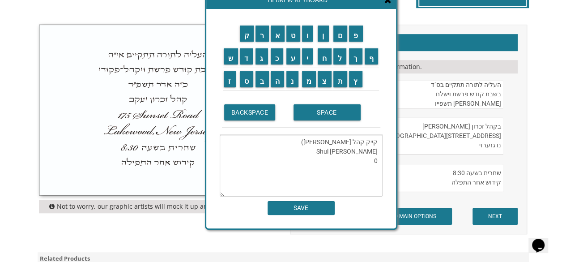
click at [319, 142] on textarea "קייק קהל תפארת ברו) Rabbi Weinberger's Shul 0" at bounding box center [301, 166] width 163 height 62
click at [308, 32] on input "ו" at bounding box center [307, 34] width 11 height 16
click at [358, 57] on input "ך" at bounding box center [355, 56] width 13 height 16
click at [372, 162] on textarea "קייק קהל תפארת ברוך Rabbi Weinberger's Shul 0" at bounding box center [301, 166] width 163 height 62
click at [237, 110] on input "BACKSPACE" at bounding box center [249, 112] width 51 height 16
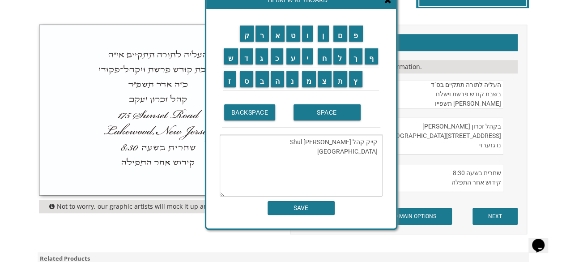
click at [366, 159] on textarea "קייק קהל תפארת ברוך Rabbi Weinberger's Shul 232 Terhune Avew" at bounding box center [301, 166] width 163 height 62
click at [250, 108] on input "BACKSPACE" at bounding box center [249, 112] width 51 height 16
click at [360, 157] on textarea "קייק קהל תפארת ברוך Rabbi Weinberger's Shul 232 Terhune Avew" at bounding box center [301, 166] width 163 height 62
click at [362, 158] on textarea "קייק קהל תפארת ברוך Rabbi Weinberger's Shul 232 Terhune Avew" at bounding box center [301, 166] width 163 height 62
click at [262, 114] on input "BACKSPACE" at bounding box center [249, 112] width 51 height 16
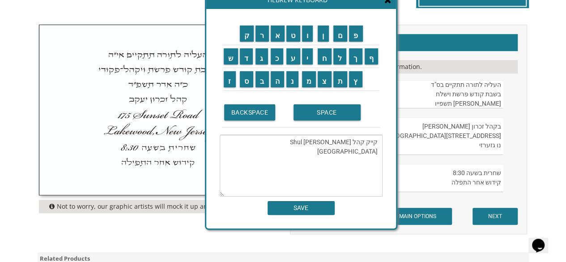
click at [365, 159] on textarea "קייק קהל תפארת ברוך Rabbi Weinberger's Shul 232 Terhune Avew" at bounding box center [301, 166] width 163 height 62
click at [262, 113] on input "BACKSPACE" at bounding box center [249, 112] width 51 height 16
click at [377, 160] on textarea "קייק קהל תפארת ברוך Rabbi Weinberger's Shul 232Terhune Avew" at bounding box center [301, 166] width 163 height 62
click at [372, 157] on textarea "קייק קהל תפארת ברוך Rabbi Weinberger's Shul 232Terhune Avew" at bounding box center [301, 166] width 163 height 62
click at [240, 107] on input "BACKSPACE" at bounding box center [249, 112] width 51 height 16
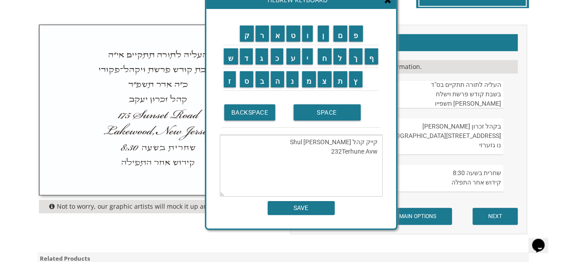
click at [378, 158] on textarea "קייק קהל תפארת ברוך Rabbi Weinberger's Shul 232Terhune Avw" at bounding box center [301, 166] width 163 height 62
click at [260, 109] on input "BACKSPACE" at bounding box center [249, 112] width 51 height 16
click at [372, 161] on textarea "קייק קהל תפארת ברוך Rabbi Weinberger's Shul 232Terhune Avw" at bounding box center [301, 166] width 163 height 62
click at [379, 159] on textarea "קייק קהל תפארת ברוך Rabbi Weinberger's Shul 232Terhune Avew" at bounding box center [301, 166] width 163 height 62
click at [344, 161] on textarea "קייק קהל תפארת ברוך Rabbi Weinberger's Shul 232Terhune Ave" at bounding box center [301, 166] width 163 height 62
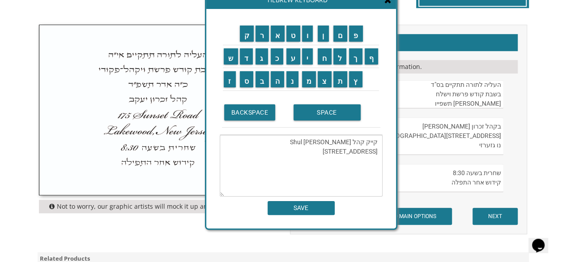
click at [379, 163] on textarea "קייק קהל תפארת ברוך Rabbi Weinberger's Shul 232 Terhune Ave" at bounding box center [301, 166] width 163 height 62
click at [331, 167] on textarea "קייק קהל תפארת ברוך Rabbi Weinberger's Shul 232 Terhune Ave" at bounding box center [301, 166] width 163 height 62
click at [371, 171] on textarea "קייק קהל תפארת ברוך Rabbi Weinberger's Shul 232 Terhune Ave Passaic, New Jeresey" at bounding box center [301, 166] width 163 height 62
click at [365, 170] on textarea "קייק קהל תפארת ברוך Rabbi Weinberger's Shul 232 Terhune Ave Passaic, New Jeresey" at bounding box center [301, 166] width 163 height 62
drag, startPoint x: 365, startPoint y: 170, endPoint x: 370, endPoint y: 170, distance: 4.9
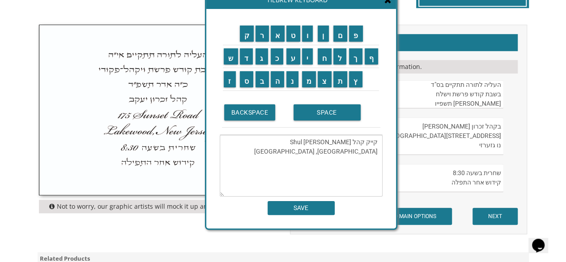
click at [370, 170] on textarea "קייק קהל תפארת ברוך Rabbi Weinberger's Shul 232 Terhune Ave Passaic, New Jeresey" at bounding box center [301, 166] width 163 height 62
click at [321, 172] on textarea "קייק קהל תפארת ברוך Rabbi Weinberger's Shul 232 Terhune Ave Passaic, New Jersey" at bounding box center [301, 166] width 163 height 62
click at [286, 175] on textarea "קייק קהל תפארת ברוך Rabbi Weinberger's Shul 232 Terhune Ave Passaic, New Jersey" at bounding box center [301, 166] width 163 height 62
type textarea "קייק קהל תפארת ברוך Rabbi Weinberger's Shul 232 Terhune Ave Passaic, New Jersey"
click at [285, 214] on div "ק ר א ט ו ן ם פ ש ד ג כ ע י ח ל" at bounding box center [301, 118] width 190 height 219
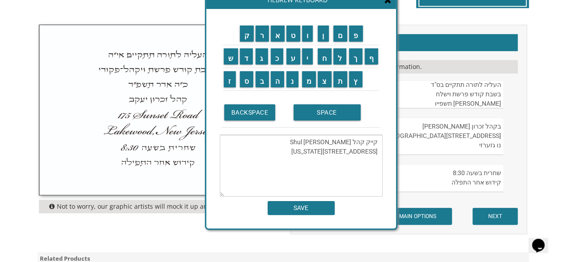
click at [285, 214] on div "ק ר א ט ו ן ם פ ש ד ג כ ע י ח ל" at bounding box center [301, 118] width 190 height 219
click at [295, 205] on input "SAVE" at bounding box center [301, 208] width 67 height 14
type textarea "קייק קהל תפארת ברוך Rabbi Weinberger's Shul 232 Terhune Ave Passaic, New Jersey"
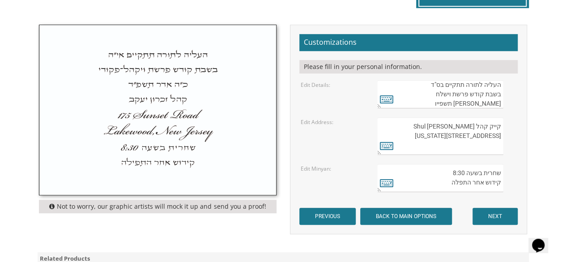
click at [295, 205] on div "Customizations Please fill in your personal information. Edit Details: Edit Add…" at bounding box center [408, 129] width 237 height 209
click at [451, 145] on textarea "בקהל זכרון שניאור 282 Oak Knoll Road לייקוואוד, נו גזערזי" at bounding box center [440, 136] width 127 height 38
click at [467, 168] on textarea "שחרית בשעה 8:30 קידוש אחר התפלה" at bounding box center [440, 178] width 127 height 28
click at [493, 179] on textarea "שחרית בשעה 8:30 קידוש אחר התפלה" at bounding box center [440, 178] width 127 height 28
click at [382, 180] on icon at bounding box center [386, 182] width 13 height 13
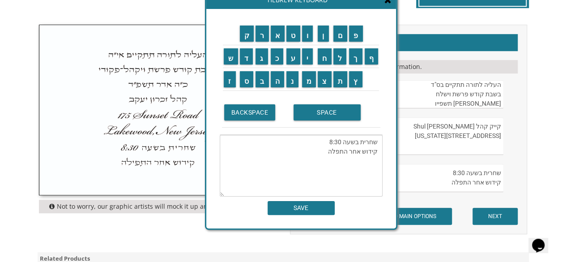
click at [378, 151] on textarea "שחרית בשעה 8:30 קידוש אחר התפלה" at bounding box center [301, 166] width 163 height 62
click at [362, 150] on textarea "שחרית בשעה 8:30 קידוש אחר התפלה" at bounding box center [301, 166] width 163 height 62
drag, startPoint x: 377, startPoint y: 150, endPoint x: 364, endPoint y: 149, distance: 12.5
click at [364, 149] on textarea "שחרית בשעה 8:30 קידוש אחר התפלה" at bounding box center [301, 166] width 163 height 62
click at [368, 150] on textarea "שחרית בשעה 8:30 קידוש אחר התפלה" at bounding box center [301, 166] width 163 height 62
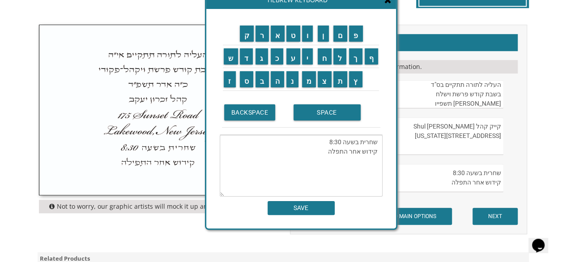
click at [364, 150] on textarea "שחרית בשעה 8:30 קידוש אחר התפלה" at bounding box center [301, 166] width 163 height 62
click at [277, 34] on input "א" at bounding box center [278, 34] width 14 height 16
click at [264, 36] on input "ר" at bounding box center [261, 34] width 13 height 16
click at [262, 82] on input "ב" at bounding box center [261, 79] width 13 height 16
click at [276, 31] on input "א" at bounding box center [278, 34] width 14 height 16
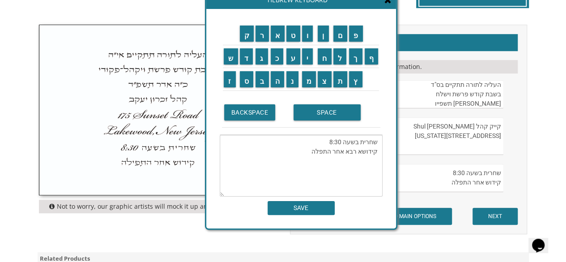
click at [316, 150] on textarea "שחרית בשעה 8:30 קידושא רבא אחר התפלה" at bounding box center [301, 166] width 163 height 62
click at [313, 63] on input "י" at bounding box center [307, 56] width 11 height 16
type textarea "שחרית בשעה 8:30 קידושא רבא אחר התפילה"
click at [329, 207] on input "SAVE" at bounding box center [301, 208] width 67 height 14
type textarea "שחרית בשעה 8:30 קידושא רבא אחר התפילה"
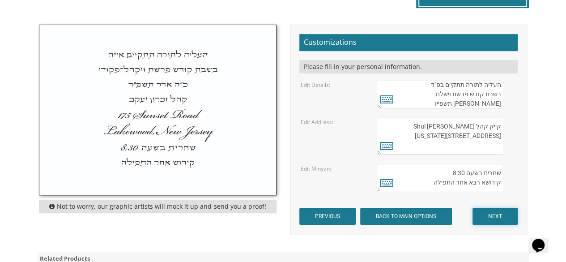
click at [497, 217] on input "NEXT" at bounding box center [494, 216] width 45 height 17
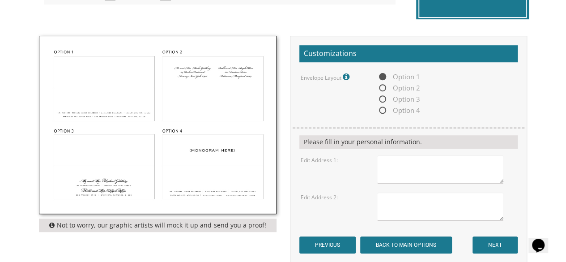
scroll to position [281, 0]
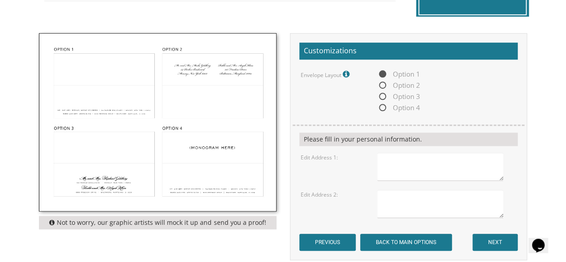
click at [381, 106] on span "Option 4" at bounding box center [398, 107] width 43 height 11
click at [381, 106] on input "Option 4" at bounding box center [380, 108] width 6 height 6
radio input "true"
click at [402, 162] on textarea at bounding box center [440, 167] width 127 height 28
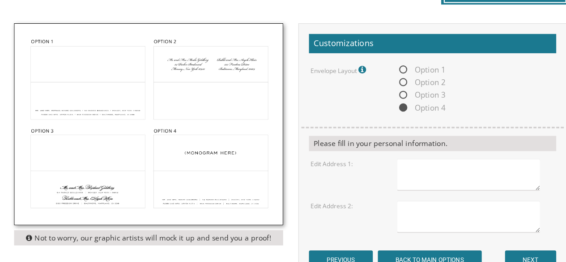
scroll to position [281, 0]
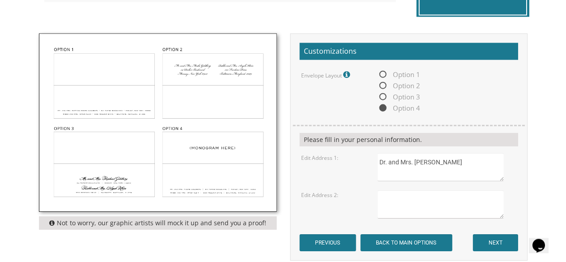
click at [383, 169] on textarea "Dr. and Mrs. Jeremy Cassius" at bounding box center [440, 167] width 127 height 28
click at [476, 157] on textarea "Dr. and Mrs. Jeremy Cassius" at bounding box center [440, 167] width 127 height 28
type textarea "Dr. and Mrs. Jeremy Cassius 6230 Lafayette Way Dallas, Texas 75230"
click at [420, 195] on textarea at bounding box center [440, 204] width 127 height 28
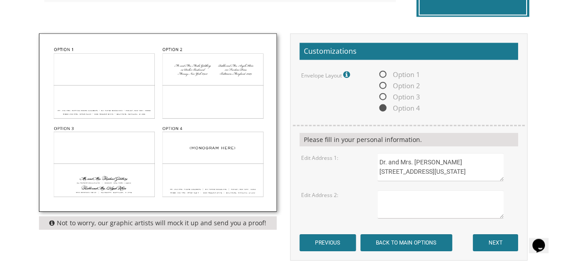
type textarea "<"
type textarea "Mr. and Mrs. Elchonon Groman 37 Amsterdam Avenue Passaic, New Jersey 07055"
click at [496, 241] on input "NEXT" at bounding box center [494, 242] width 45 height 17
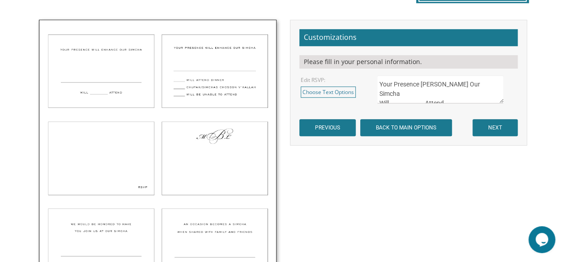
scroll to position [295, 0]
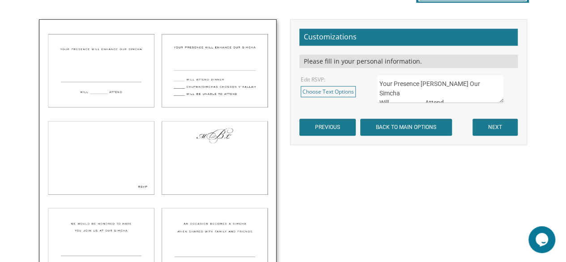
click at [468, 91] on textarea "Your Presence [PERSON_NAME] Our Simcha Will _____________Attend" at bounding box center [440, 89] width 127 height 28
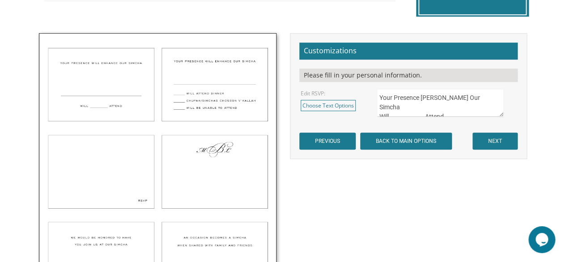
scroll to position [282, 0]
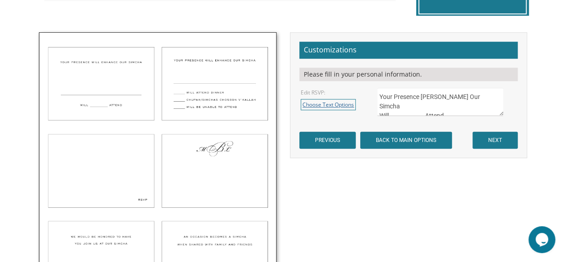
click at [324, 105] on link "Choose Text Options" at bounding box center [328, 104] width 55 height 11
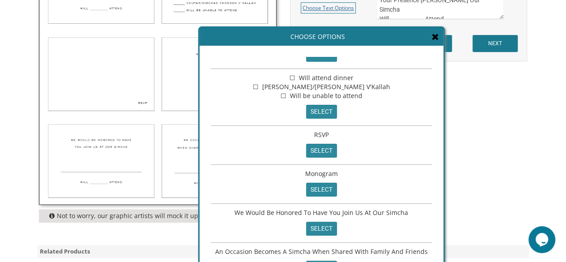
scroll to position [381, 0]
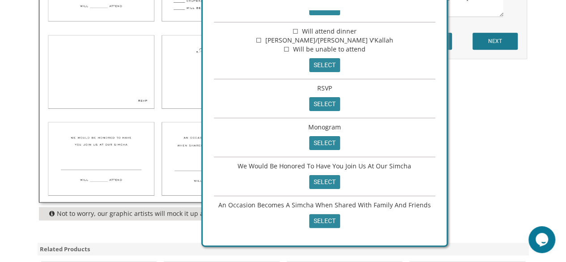
drag, startPoint x: 434, startPoint y: 203, endPoint x: 438, endPoint y: 140, distance: 62.3
click at [438, 140] on div "Your Presence [PERSON_NAME] Our Simcha Will _____________Attend select ☐ Will a…" at bounding box center [325, 122] width 244 height 246
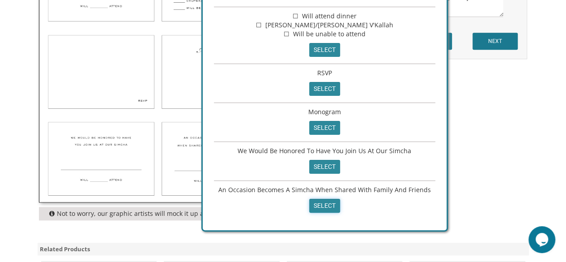
click at [324, 206] on input "select" at bounding box center [324, 206] width 31 height 14
type textarea "An Occasion Becomes A Simcha When Shared With Family And Friends"
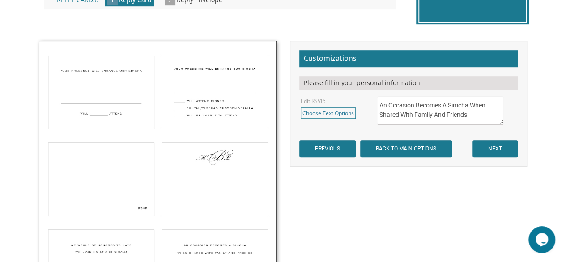
scroll to position [259, 0]
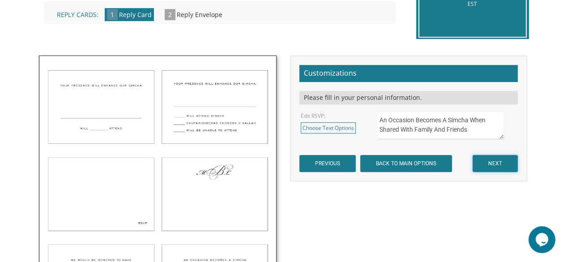
click at [499, 165] on input "NEXT" at bounding box center [494, 163] width 45 height 17
click at [499, 164] on input "NEXT" at bounding box center [494, 163] width 45 height 17
click at [503, 158] on input "NEXT" at bounding box center [494, 163] width 45 height 17
click at [499, 161] on input "NEXT" at bounding box center [494, 163] width 45 height 17
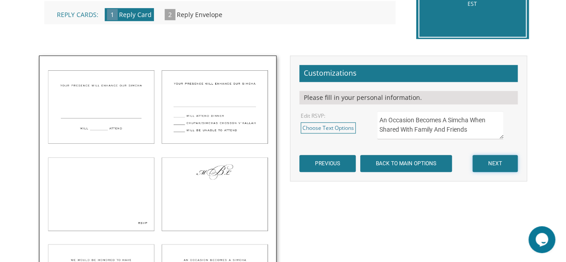
click at [499, 161] on input "NEXT" at bounding box center [494, 163] width 45 height 17
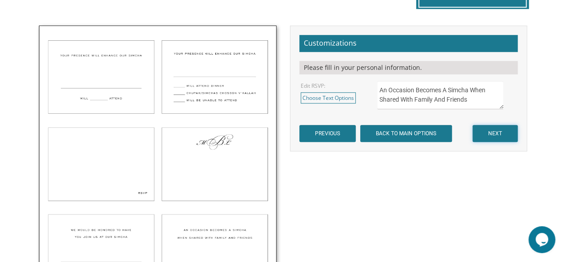
scroll to position [291, 0]
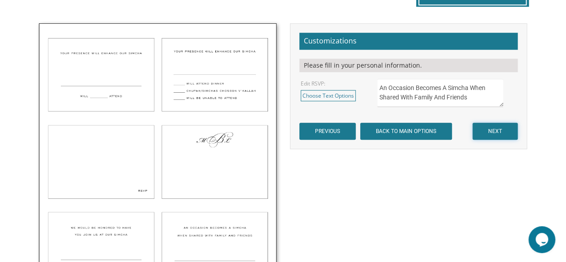
click at [496, 129] on input "NEXT" at bounding box center [494, 131] width 45 height 17
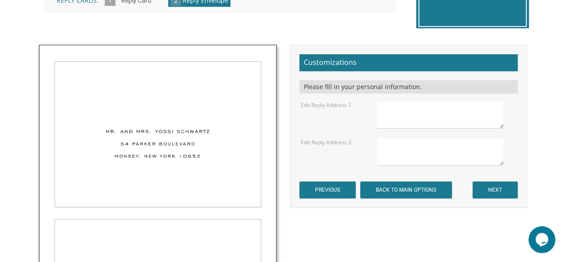
scroll to position [275, 0]
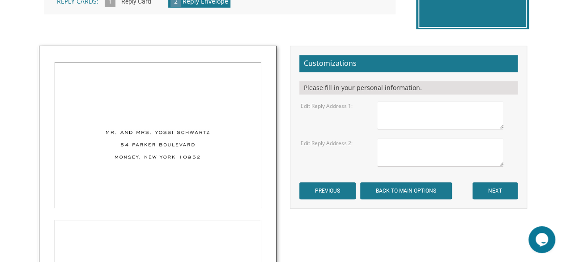
click at [396, 112] on textarea at bounding box center [440, 115] width 127 height 28
type textarea "d"
type textarea "Dr. and Mrs. [PERSON_NAME] [STREET_ADDRESS][US_STATE]"
click at [414, 149] on textarea at bounding box center [440, 152] width 127 height 28
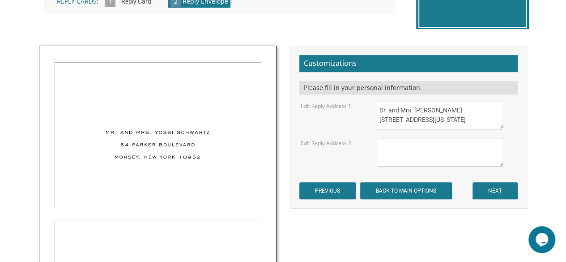
type textarea "<"
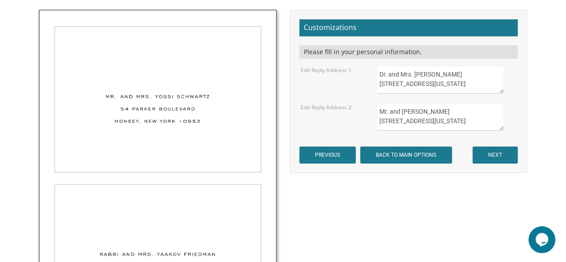
type textarea "Mr. and [PERSON_NAME] [STREET_ADDRESS][US_STATE]"
click at [498, 154] on input "NEXT" at bounding box center [494, 154] width 45 height 17
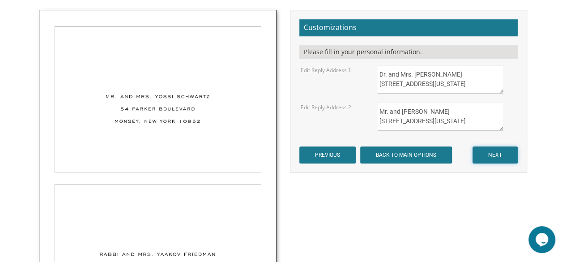
click at [499, 158] on input "NEXT" at bounding box center [494, 154] width 45 height 17
click at [498, 152] on input "NEXT" at bounding box center [494, 154] width 45 height 17
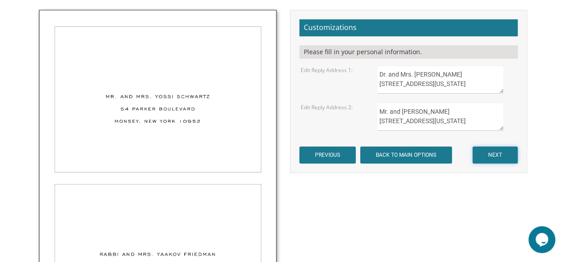
click at [504, 155] on input "NEXT" at bounding box center [494, 154] width 45 height 17
click at [491, 156] on input "NEXT" at bounding box center [494, 154] width 45 height 17
click at [494, 152] on input "NEXT" at bounding box center [494, 154] width 45 height 17
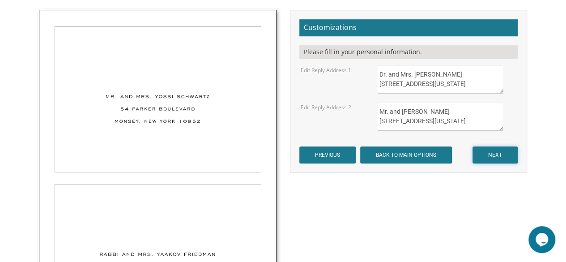
click at [494, 152] on input "NEXT" at bounding box center [494, 154] width 45 height 17
click at [496, 156] on input "NEXT" at bounding box center [494, 154] width 45 height 17
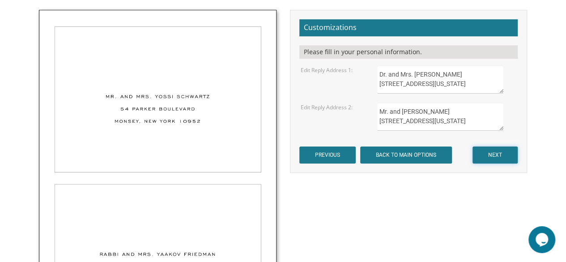
click at [496, 156] on input "NEXT" at bounding box center [494, 154] width 45 height 17
click at [505, 150] on input "NEXT" at bounding box center [494, 154] width 45 height 17
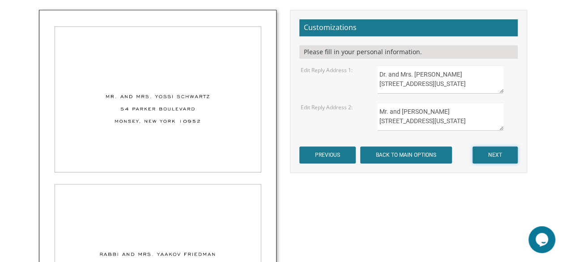
click at [505, 150] on input "NEXT" at bounding box center [494, 154] width 45 height 17
click at [511, 152] on input "NEXT" at bounding box center [494, 154] width 45 height 17
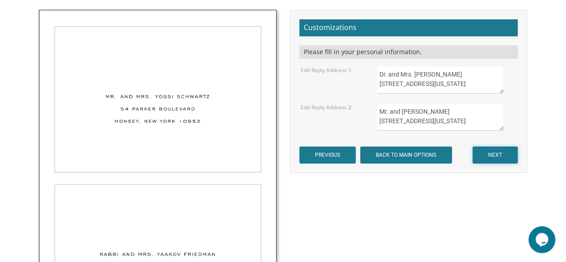
click at [511, 152] on input "NEXT" at bounding box center [494, 154] width 45 height 17
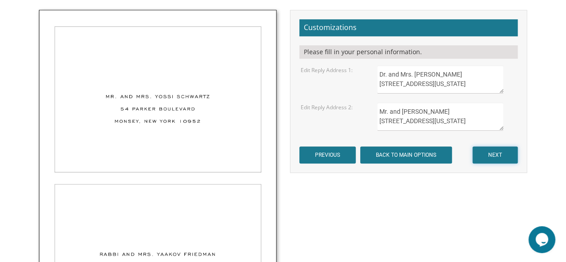
click at [511, 152] on input "NEXT" at bounding box center [494, 154] width 45 height 17
click at [512, 152] on input "NEXT" at bounding box center [494, 154] width 45 height 17
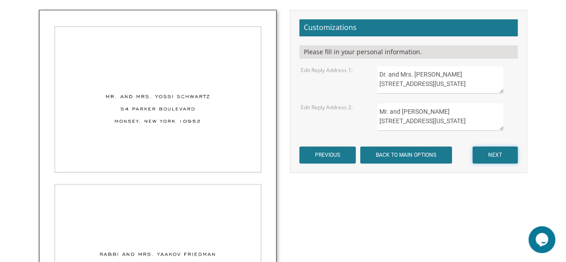
click at [500, 155] on input "NEXT" at bounding box center [494, 154] width 45 height 17
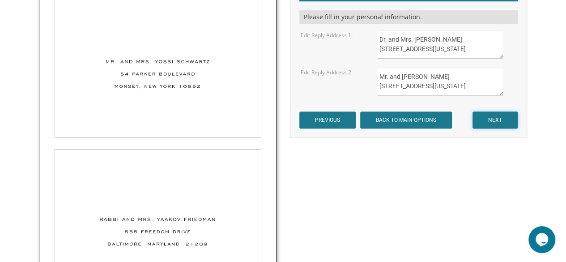
scroll to position [346, 0]
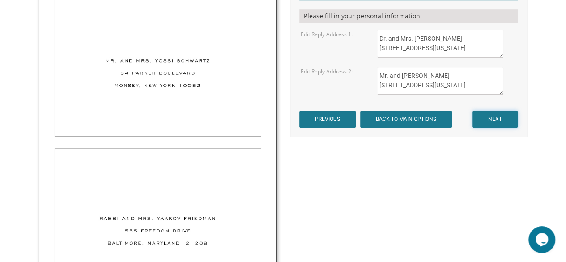
click at [507, 118] on input "NEXT" at bounding box center [494, 119] width 45 height 17
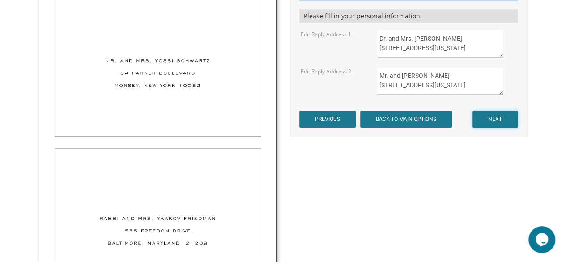
click at [507, 118] on input "NEXT" at bounding box center [494, 119] width 45 height 17
click at [497, 117] on input "NEXT" at bounding box center [494, 119] width 45 height 17
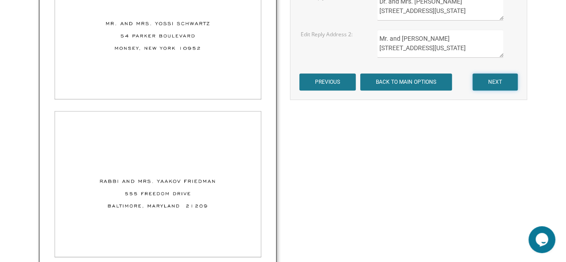
scroll to position [376, 0]
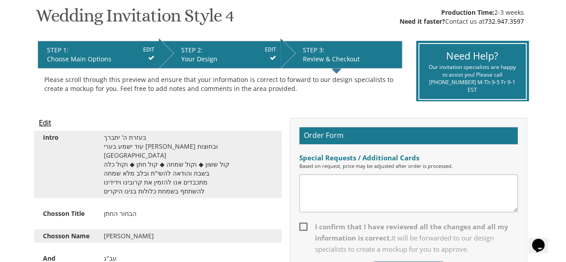
scroll to position [140, 0]
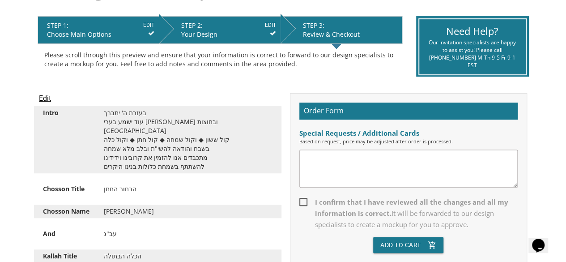
scroll to position [175, 0]
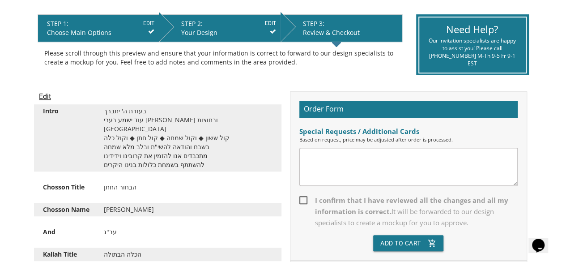
click at [47, 97] on input "Edit" at bounding box center [45, 96] width 12 height 11
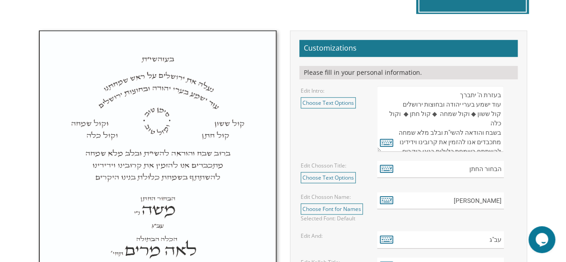
scroll to position [289, 0]
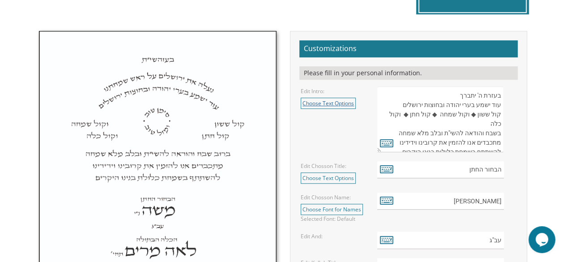
click at [340, 104] on link "Choose Text Options" at bounding box center [328, 103] width 55 height 11
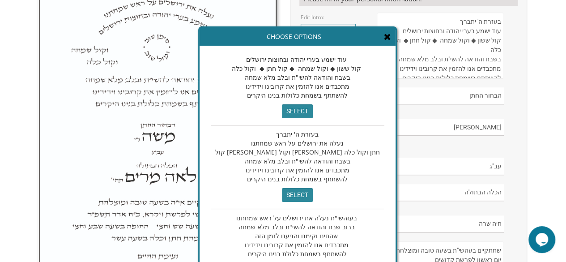
scroll to position [0, 0]
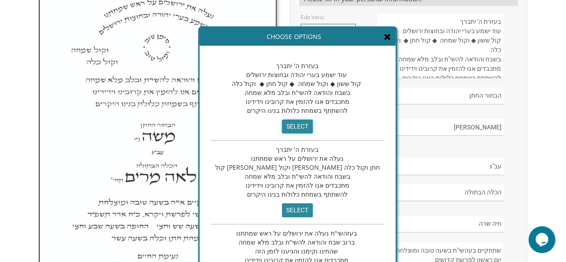
click at [282, 129] on input "select" at bounding box center [297, 126] width 31 height 14
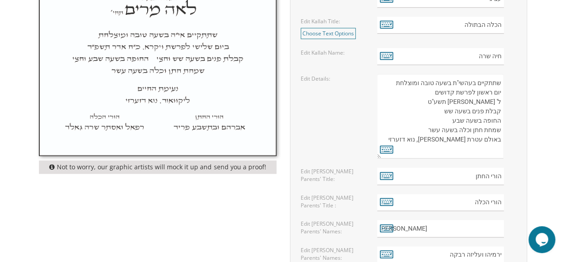
scroll to position [531, 0]
click at [384, 149] on icon at bounding box center [386, 149] width 13 height 13
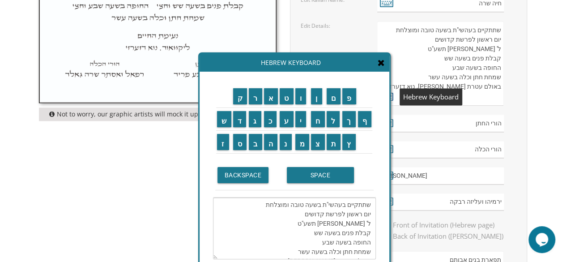
scroll to position [587, 0]
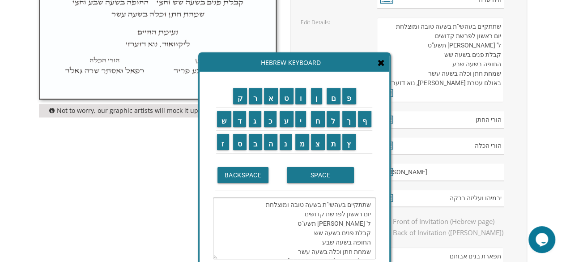
click at [361, 211] on textarea "שתתקיים בעהשי"ת בשעה טובה ומוצלחת יום ראשון לפרשת קדושים ל' [PERSON_NAME] תשע"ט…" at bounding box center [294, 228] width 163 height 62
click at [354, 215] on textarea "שתתקיים בעהשי"ת בשעה טובה ומוצלחת ראשון לפרשת קדושים ל' [PERSON_NAME] תשע"ט קבל…" at bounding box center [294, 228] width 163 height 62
click at [257, 175] on input "BACKSPACE" at bounding box center [242, 175] width 51 height 16
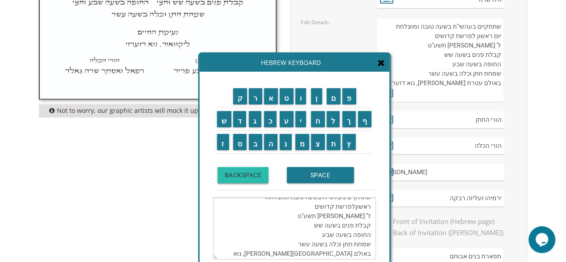
scroll to position [0, 0]
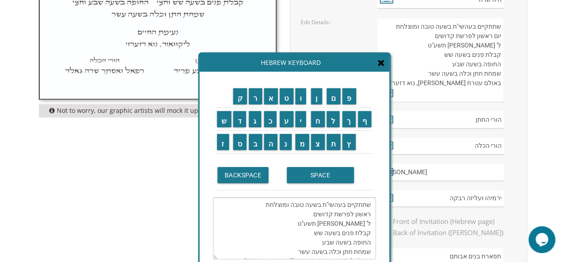
drag, startPoint x: 355, startPoint y: 213, endPoint x: 370, endPoint y: 211, distance: 15.3
click at [370, 211] on textarea "שתתקיים בעהשי"ת בשעה טובה ומוצלחת ראשון לפרשת קדושים ל' ניסן תשע"ט קבלת פנים בש…" at bounding box center [294, 228] width 163 height 62
click at [301, 120] on input "י" at bounding box center [300, 119] width 11 height 16
click at [303, 94] on input "ו" at bounding box center [300, 96] width 11 height 16
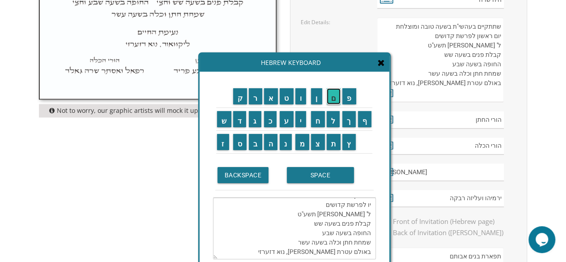
click at [336, 102] on input "ם" at bounding box center [334, 96] width 14 height 16
click at [368, 222] on textarea "שתתקיים בעהשי"ת בשעה טובה ומוצלחת יום לפרשת קדושים ל' ניסן תשע"ט קבלת פנים בשעה…" at bounding box center [294, 228] width 163 height 62
click at [368, 205] on textarea "שתתקיים בעהשי"ת בשעה טובה ומוצלחת יום לפרשת קדושים ל' ניסן תשע"ט קבלת פנים בשעה…" at bounding box center [294, 228] width 163 height 62
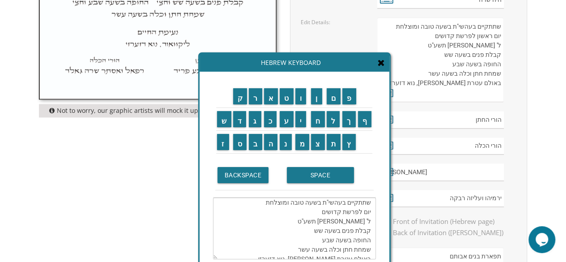
click at [363, 208] on textarea "שתתקיים בעהשי"ת בשעה טובה ומוצלחת יום לפרשת קדושים ל' ניסן תשע"ט קבלת פנים בשעה…" at bounding box center [294, 228] width 163 height 62
click at [226, 125] on input "ש" at bounding box center [224, 119] width 14 height 16
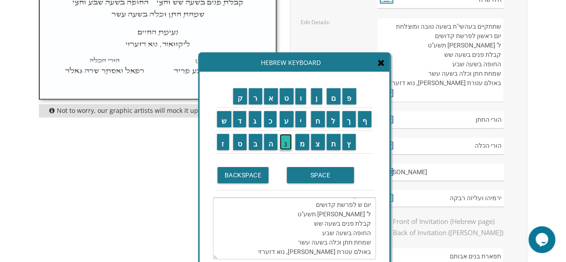
click at [285, 140] on input "נ" at bounding box center [286, 142] width 12 height 16
click at [301, 119] on input "י" at bounding box center [300, 119] width 11 height 16
click at [362, 222] on textarea "שתתקיים בעהשי"ת בשעה טובה ומוצלחת יום שני לפרשת קדושים ל' ניסן תשע"ט קבלת פנים …" at bounding box center [294, 228] width 163 height 62
click at [362, 208] on textarea "שתתקיים בעהשי"ת בשעה טובה ומוצלחת יום שני לפרשת קדושים ל' ניסן תשע"ט קבלת פנים …" at bounding box center [294, 228] width 163 height 62
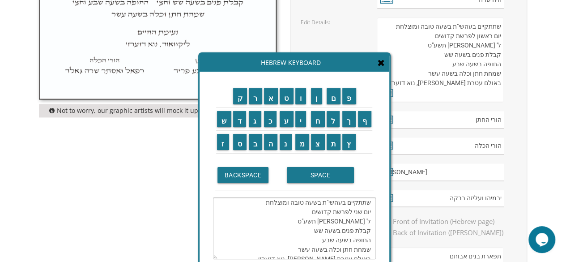
click at [328, 208] on textarea "שתתקיים בעהשי"ת בשעה טובה ומוצלחת יום שני לפרשת קדושים ל' ניסן תשע"ט קבלת פנים …" at bounding box center [294, 228] width 163 height 62
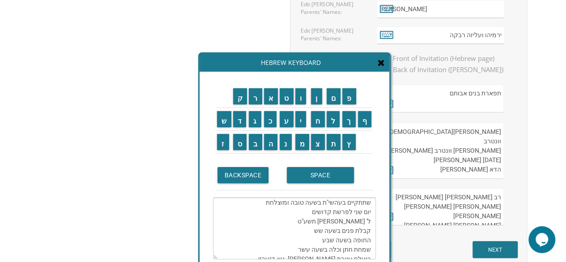
scroll to position [751, 0]
click at [300, 99] on input "ו" at bounding box center [300, 96] width 11 height 16
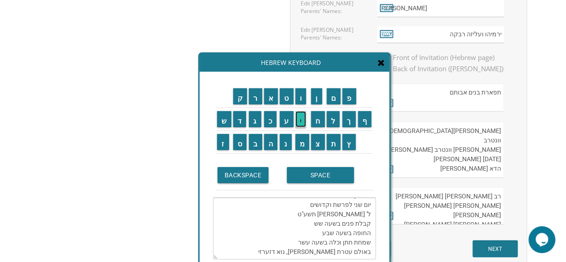
click at [299, 121] on input "י" at bounding box center [300, 119] width 11 height 16
click at [224, 123] on input "ש" at bounding box center [224, 119] width 14 height 16
click at [335, 121] on input "ל" at bounding box center [333, 119] width 13 height 16
click at [318, 121] on input "ח" at bounding box center [318, 119] width 14 height 16
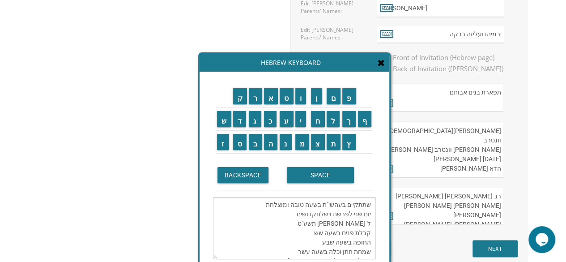
drag, startPoint x: 312, startPoint y: 214, endPoint x: 293, endPoint y: 214, distance: 18.8
click at [293, 214] on textarea "שתתקיים בעהשי"ת בשעה טובה ומוצלחת יום שני לפרשת וישלחקדושים ל' ניסן תשע"ט קבלת …" at bounding box center [294, 228] width 163 height 62
click at [371, 226] on textarea "שתתקיים בעהשי"ת בשעה טובה ומוצלחת יום שני לפרשת וישלח ל' ניסן תשע"ט קבלת פנים ב…" at bounding box center [294, 228] width 163 height 62
drag, startPoint x: 369, startPoint y: 222, endPoint x: 349, endPoint y: 221, distance: 20.2
click at [349, 221] on textarea "שתתקיים בעהשי"ת בשעה טובה ומוצלחת יום שני לפרשת וישלח ל' ניסן תשע"ט קבלת פנים ב…" at bounding box center [294, 228] width 163 height 62
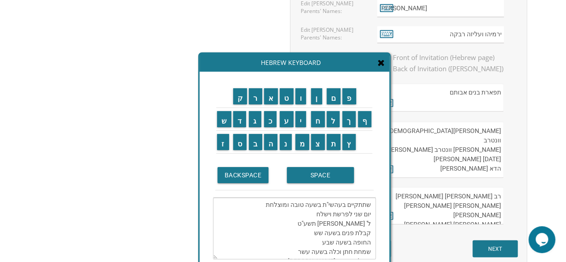
click at [369, 223] on textarea "שתתקיים בעהשי"ת בשעה טובה ומוצלחת יום שני לפרשת וישלח ל' ניסן תשע"ט קבלת פנים ב…" at bounding box center [294, 228] width 163 height 62
click at [340, 222] on textarea "שתתקיים בעהשי"ת בשעה טובה ומוצלחת יום שני לפרשת וישלח ל' ניסן תשע"ט קבלת פנים ב…" at bounding box center [294, 228] width 163 height 62
drag, startPoint x: 351, startPoint y: 223, endPoint x: 333, endPoint y: 222, distance: 17.9
click at [333, 222] on textarea "שתתקיים בעהשי"ת בשעה טובה ומוצלחת יום שני לפרשת וישלח ל' ניסן תשע"ט קבלת פנים ב…" at bounding box center [294, 228] width 163 height 62
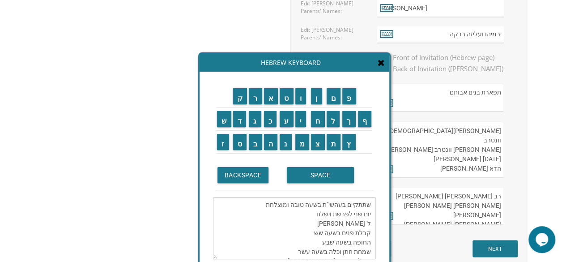
drag, startPoint x: 353, startPoint y: 221, endPoint x: 371, endPoint y: 223, distance: 18.4
click at [371, 223] on textarea "שתתקיים בעהשי"ת בשעה טובה ומוצלחת יום שני לפרשת וישלח ל' ניסן קבלת פנים בשעה שש…" at bounding box center [294, 228] width 163 height 62
click at [302, 119] on input "י" at bounding box center [300, 119] width 11 height 16
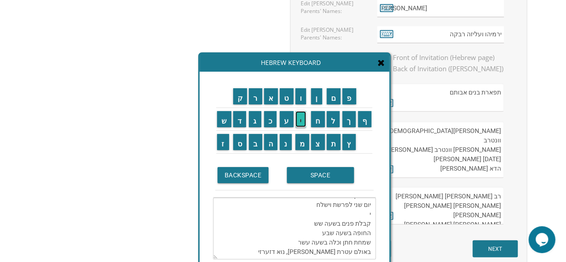
click at [302, 119] on input "י" at bounding box center [300, 119] width 11 height 16
click at [286, 93] on input "ט" at bounding box center [287, 96] width 14 height 16
click at [271, 120] on input "כ" at bounding box center [270, 119] width 13 height 16
click at [242, 140] on input "ס" at bounding box center [240, 142] width 14 height 16
click at [332, 122] on input "ל" at bounding box center [333, 119] width 13 height 16
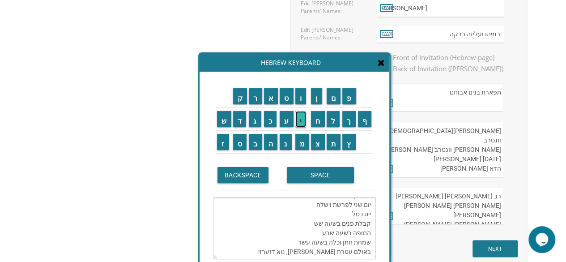
click at [305, 116] on input "י" at bounding box center [300, 119] width 11 height 16
click at [304, 99] on input "ו" at bounding box center [300, 96] width 11 height 16
click at [340, 148] on input "ת" at bounding box center [334, 142] width 14 height 16
click at [222, 119] on input "ש" at bounding box center [224, 119] width 14 height 16
click at [353, 97] on input "פ" at bounding box center [349, 96] width 14 height 16
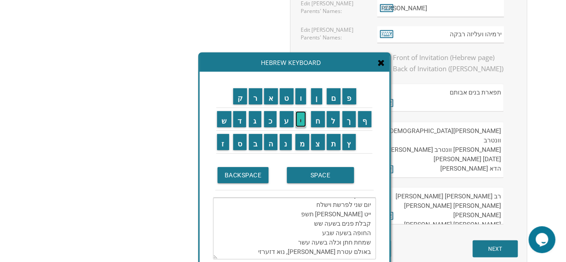
click at [302, 119] on input "י" at bounding box center [300, 119] width 11 height 16
click at [302, 98] on input "ו" at bounding box center [300, 96] width 11 height 16
click at [371, 221] on textarea "שתתקיים בעהשי"ת בשעה טובה ומוצלחת יום שני לפרשת וישלח ייט כסליו תשפייו קבלת פני…" at bounding box center [294, 228] width 163 height 62
click at [370, 233] on textarea "שתתקיים בעהשי"ת בשעה טובה ומוצלחת יום שני לפרשת וישלח ייט כסליו תשפייו קבלת פני…" at bounding box center [294, 228] width 163 height 62
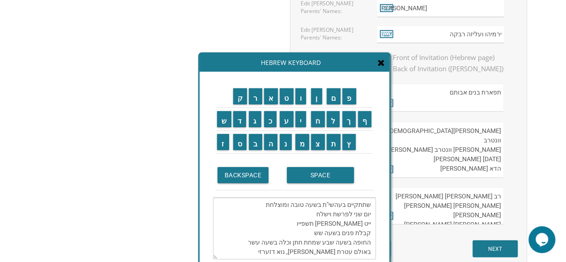
scroll to position [9, 0]
drag, startPoint x: 318, startPoint y: 232, endPoint x: 240, endPoint y: 230, distance: 78.3
click at [240, 230] on textarea "שתתקיים בעהשי"ת בשעה טובה ומוצלחת יום שני לפרשת וישלח ייט כסליו תשפייו קבלת פני…" at bounding box center [294, 228] width 163 height 62
click at [352, 241] on textarea "שתתקיים בעהשי"ת בשעה טובה ומוצלחת יום שני לפרשת וישלח ייט כסליו תשפייו קבלת פני…" at bounding box center [294, 228] width 163 height 62
drag, startPoint x: 352, startPoint y: 241, endPoint x: 324, endPoint y: 241, distance: 27.3
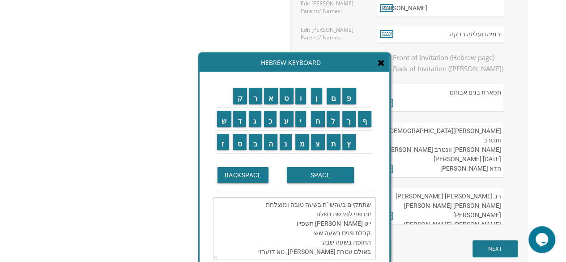
click at [324, 241] on textarea "שתתקיים בעהשי"ת בשעה טובה ומוצלחת יום שני לפרשת וישלח ייט כסליו תשפייו קבלת פני…" at bounding box center [294, 228] width 163 height 62
click at [254, 123] on input "ג" at bounding box center [255, 119] width 13 height 16
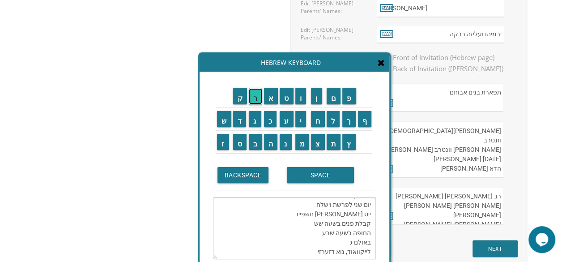
click at [257, 98] on input "ר" at bounding box center [255, 96] width 13 height 16
click at [303, 119] on input "י" at bounding box center [300, 119] width 11 height 16
click at [286, 143] on input "נ" at bounding box center [286, 142] width 12 height 16
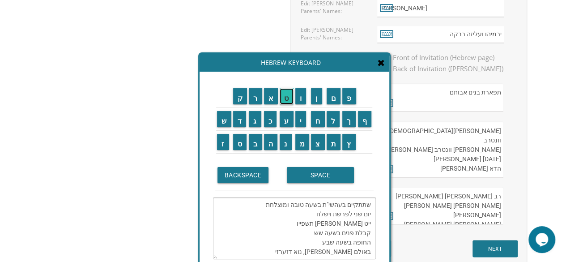
click at [287, 100] on input "ט" at bounding box center [287, 96] width 14 height 16
click at [254, 109] on td "ג" at bounding box center [255, 119] width 15 height 23
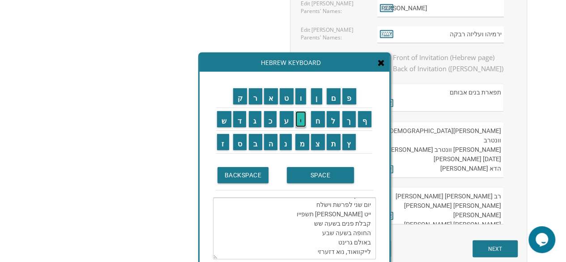
click at [302, 120] on input "י" at bounding box center [300, 119] width 11 height 16
click at [257, 99] on input "ר" at bounding box center [255, 96] width 13 height 16
click at [240, 102] on input "ק" at bounding box center [240, 96] width 14 height 16
click at [275, 101] on input "א" at bounding box center [271, 96] width 14 height 16
click at [287, 144] on input "נ" at bounding box center [286, 142] width 12 height 16
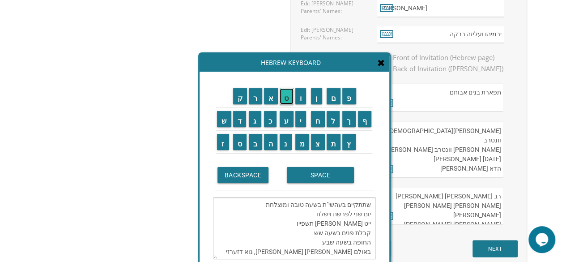
click at [286, 97] on input "ט" at bounding box center [287, 96] width 14 height 16
click at [258, 99] on input "ר" at bounding box center [255, 96] width 13 height 16
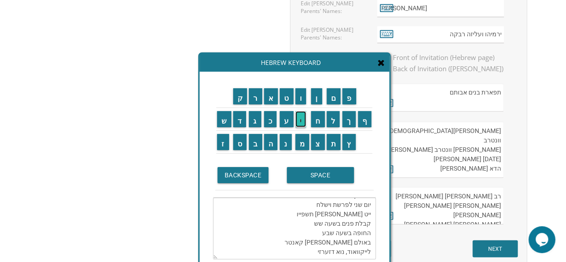
click at [301, 119] on input "י" at bounding box center [300, 119] width 11 height 16
click at [242, 100] on input "ק" at bounding box center [240, 96] width 14 height 16
click at [337, 125] on input "ל" at bounding box center [333, 119] width 13 height 16
click at [271, 102] on input "א" at bounding box center [271, 96] width 14 height 16
click at [253, 143] on input "ב" at bounding box center [255, 142] width 13 height 16
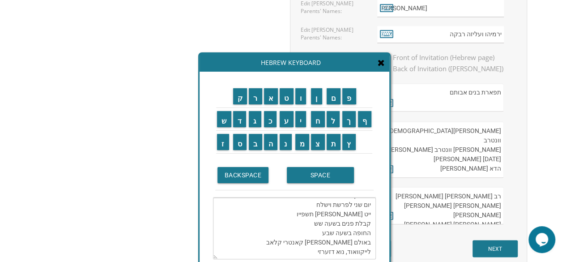
drag, startPoint x: 339, startPoint y: 251, endPoint x: 373, endPoint y: 252, distance: 34.5
click at [373, 252] on textarea "שתתקיים בעהשי"ת בשעה טובה ומוצלחת יום שני לפרשת וישלח ייט כסליו תשפייו קבלת פני…" at bounding box center [294, 228] width 163 height 62
drag, startPoint x: 354, startPoint y: 252, endPoint x: 374, endPoint y: 251, distance: 20.2
click at [374, 251] on textarea "שתתקיים בעהשי"ת בשעה טובה ומוצלחת יום שני לפרשת וישלח ייט כסליו תשפייו קבלת פני…" at bounding box center [294, 228] width 163 height 62
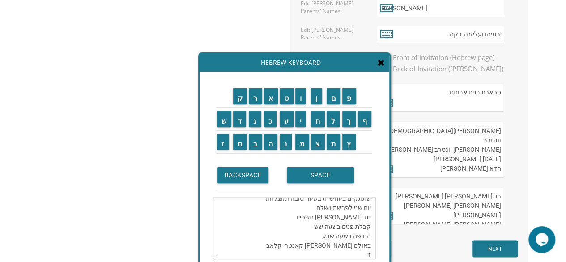
click at [370, 252] on textarea "שתתקיים בעהשי"ת בשעה טובה ומוצלחת יום שני לפרשת וישלח ייט כסליו תשפייו קבלת פני…" at bounding box center [294, 228] width 163 height 62
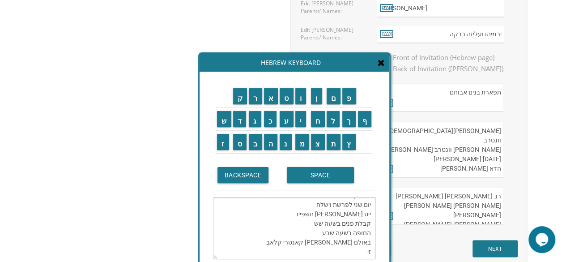
click at [366, 254] on textarea "שתתקיים בעהשי"ת בשעה טובה ומוצלחת יום שני לפרשת וישלח ייט כסליו תשפייו קבלת פני…" at bounding box center [294, 228] width 163 height 62
click at [366, 252] on textarea "שתתקיים בעהשי"ת בשעה טובה ומוצלחת יום שני לפרשת וישלח ייט כסליו תשפייו קבלת פני…" at bounding box center [294, 228] width 163 height 62
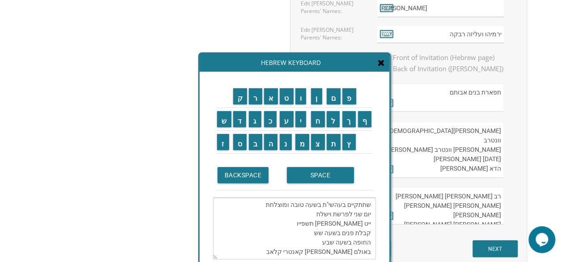
scroll to position [6, 0]
click at [287, 144] on input "נ" at bounding box center [286, 142] width 12 height 16
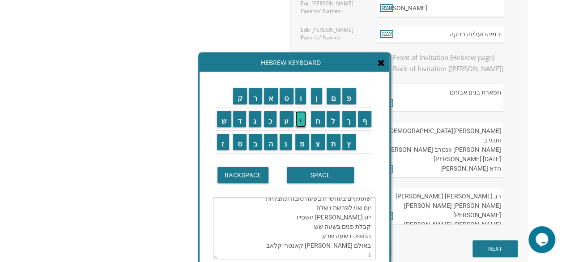
click at [302, 119] on input "י" at bounding box center [300, 119] width 11 height 16
click at [302, 94] on input "ו" at bounding box center [300, 96] width 11 height 16
click at [309, 181] on input "SPACE" at bounding box center [320, 175] width 67 height 16
click at [258, 102] on input "ר" at bounding box center [255, 96] width 13 height 16
click at [302, 99] on input "ו" at bounding box center [300, 96] width 11 height 16
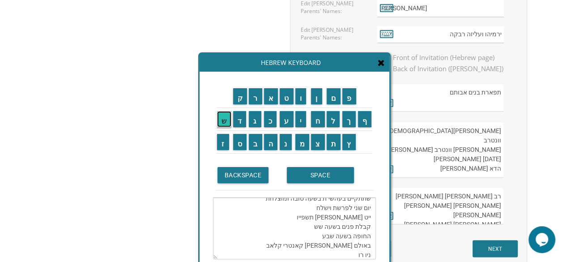
click at [225, 124] on input "ש" at bounding box center [224, 119] width 14 height 16
click at [334, 121] on input "ל" at bounding box center [333, 119] width 13 height 16
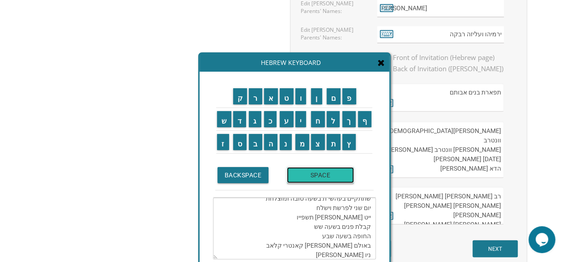
click at [313, 174] on input "SPACE" at bounding box center [320, 175] width 67 height 16
click at [285, 143] on input "נ" at bounding box center [286, 142] width 12 height 16
click at [302, 116] on input "י" at bounding box center [300, 119] width 11 height 16
click at [300, 101] on input "ו" at bounding box center [300, 96] width 11 height 16
click at [300, 178] on input "SPACE" at bounding box center [320, 175] width 67 height 16
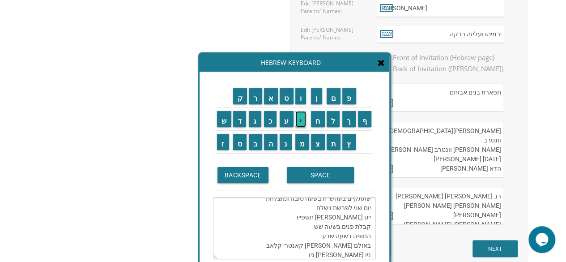
click at [302, 120] on input "י" at bounding box center [300, 119] width 11 height 16
click at [302, 90] on input "ו" at bounding box center [300, 96] width 11 height 16
click at [254, 100] on input "ר" at bounding box center [255, 96] width 13 height 16
click at [242, 98] on input "ק" at bounding box center [240, 96] width 14 height 16
type textarea "שתתקיים בעהשי"ת בשעה טובה ומוצלחת יום שני לפרשת וישלח ייט כסליו תשפייו קבלת פני…"
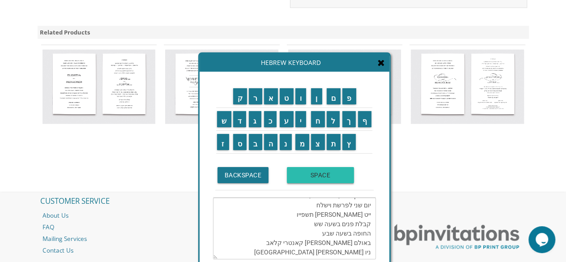
scroll to position [1073, 0]
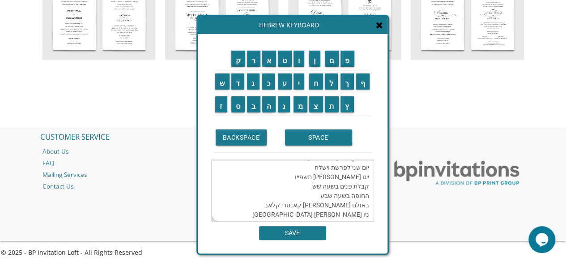
drag, startPoint x: 387, startPoint y: 159, endPoint x: 382, endPoint y: 123, distance: 37.1
click at [386, 118] on div "ק ר א ט ו ן ם פ ש ד ג כ ע י ח ל" at bounding box center [293, 143] width 190 height 219
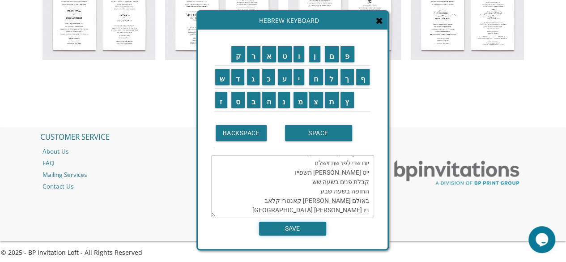
click at [290, 231] on input "SAVE" at bounding box center [292, 228] width 67 height 14
type textarea "שתתקיים בעהשי"ת בשעה טובה ומוצלחת יום שני לפרשת וישלח ייט כסליו תשפייו קבלת פני…"
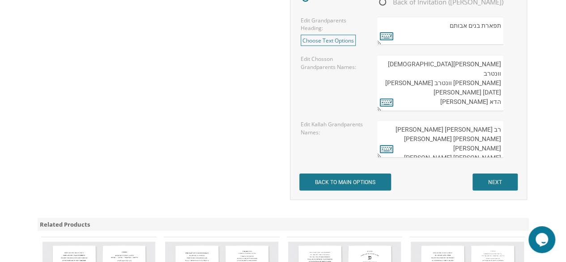
scroll to position [815, 0]
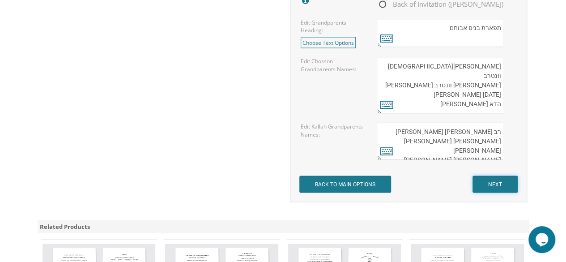
click at [483, 182] on input "NEXT" at bounding box center [494, 183] width 45 height 17
click at [485, 181] on input "NEXT" at bounding box center [494, 183] width 45 height 17
click at [493, 181] on input "NEXT" at bounding box center [494, 183] width 45 height 17
click at [501, 182] on input "NEXT" at bounding box center [494, 183] width 45 height 17
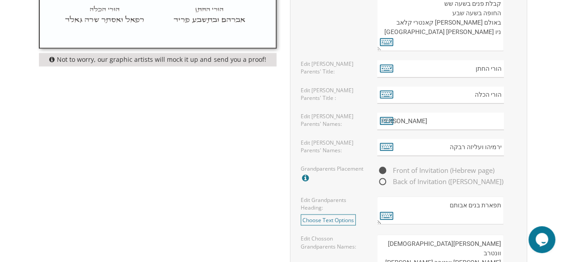
scroll to position [614, 0]
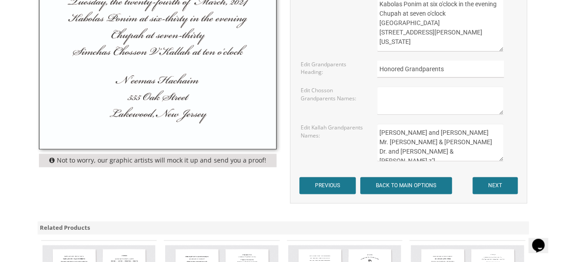
scroll to position [538, 0]
click at [497, 181] on input "NEXT" at bounding box center [494, 184] width 45 height 17
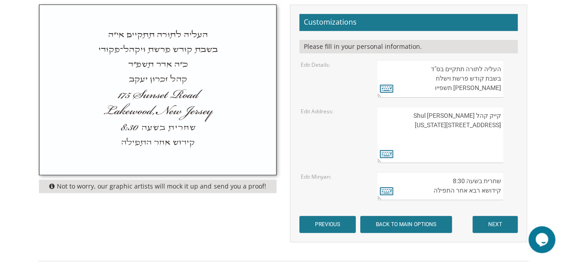
scroll to position [323, 0]
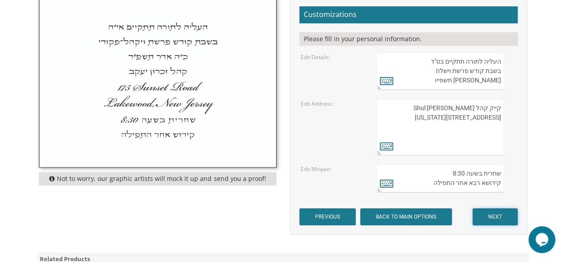
click at [503, 217] on input "NEXT" at bounding box center [494, 216] width 45 height 17
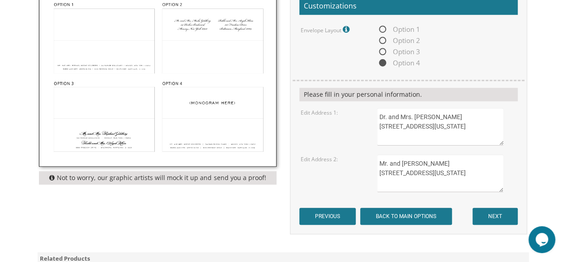
scroll to position [334, 0]
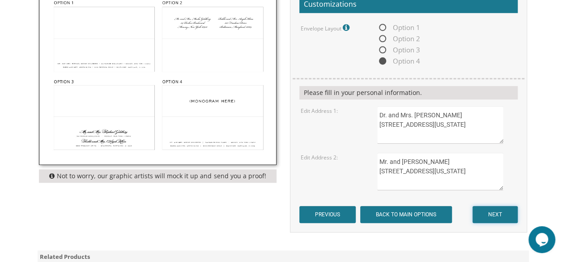
click at [498, 212] on input "NEXT" at bounding box center [494, 214] width 45 height 17
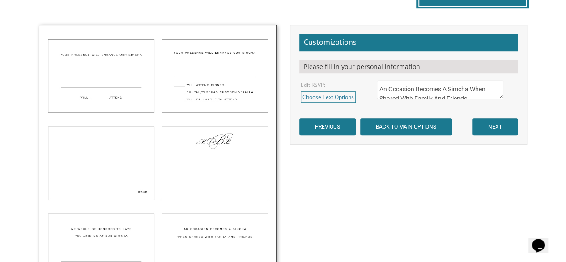
scroll to position [302, 0]
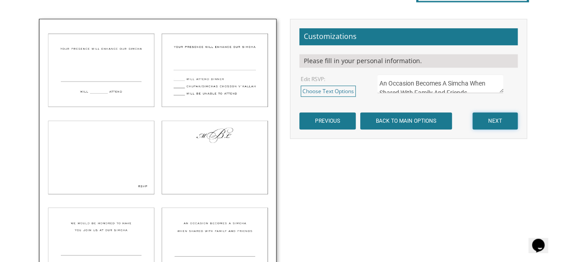
click at [499, 120] on input "NEXT" at bounding box center [494, 120] width 45 height 17
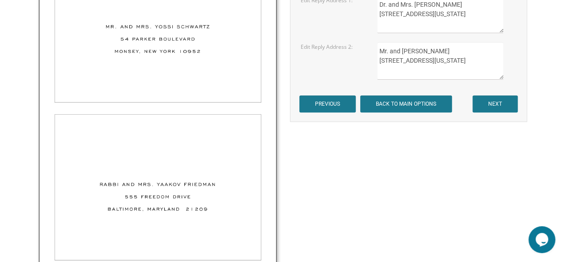
scroll to position [381, 0]
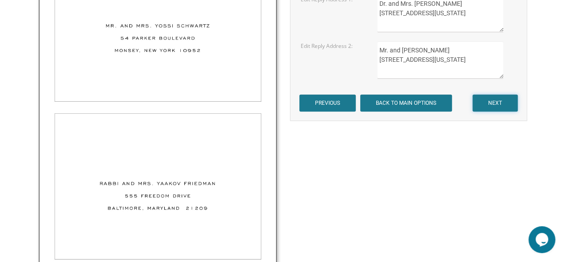
click at [493, 103] on input "NEXT" at bounding box center [494, 102] width 45 height 17
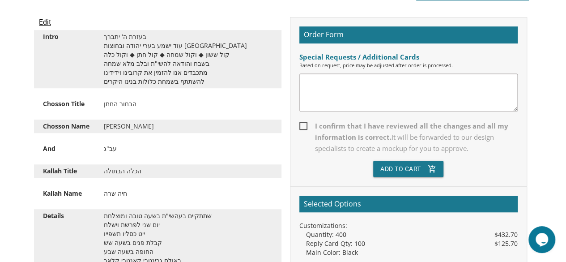
scroll to position [245, 0]
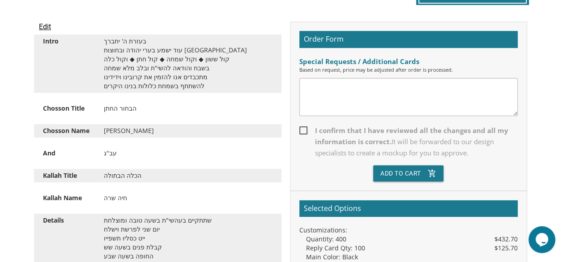
click at [481, 82] on textarea at bounding box center [408, 97] width 218 height 38
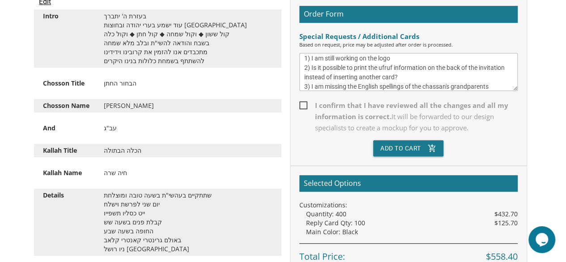
scroll to position [270, 0]
type textarea "1) I am still working on the logo 2) Is it possible to print the ufruf informat…"
click at [302, 104] on span "I confirm that I have reviewed all the changes and all my information is correc…" at bounding box center [408, 117] width 218 height 34
click at [302, 104] on input "I confirm that I have reviewed all the changes and all my information is correc…" at bounding box center [302, 105] width 6 height 6
checkbox input "true"
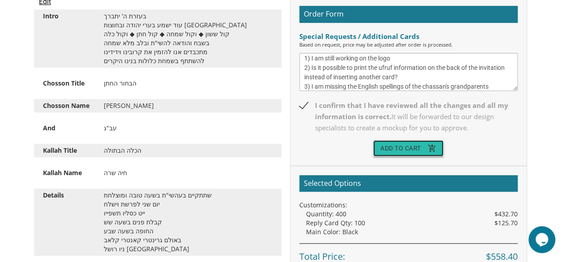
click at [401, 149] on button "Add To Cart add_shopping_cart" at bounding box center [408, 148] width 71 height 16
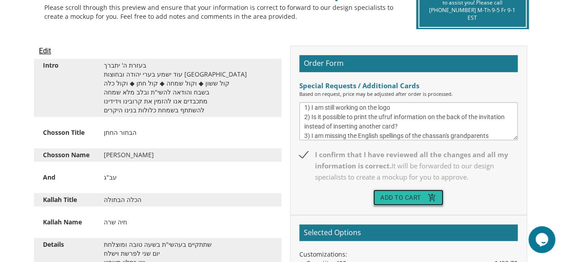
scroll to position [232, 0]
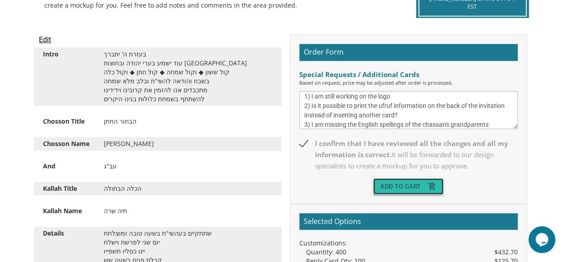
click at [404, 187] on button "Add To Cart add_shopping_cart" at bounding box center [408, 186] width 71 height 16
click at [426, 188] on button "Add To Cart add_shopping_cart" at bounding box center [408, 186] width 71 height 16
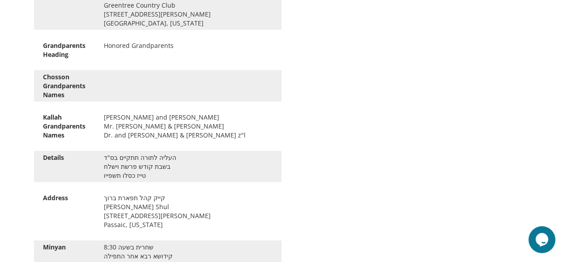
scroll to position [829, 0]
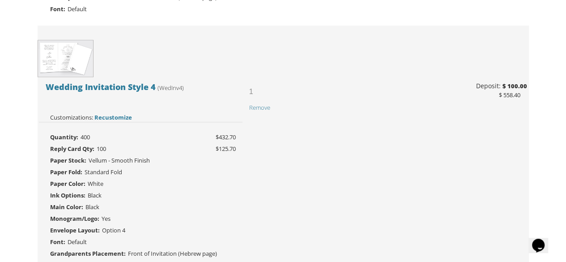
scroll to position [468, 0]
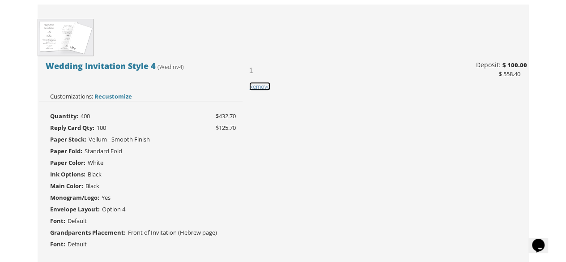
click at [260, 85] on span "Remove" at bounding box center [259, 86] width 21 height 8
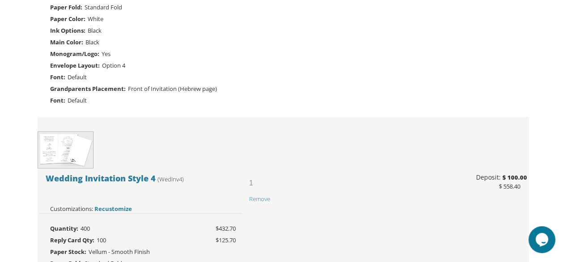
scroll to position [387, 0]
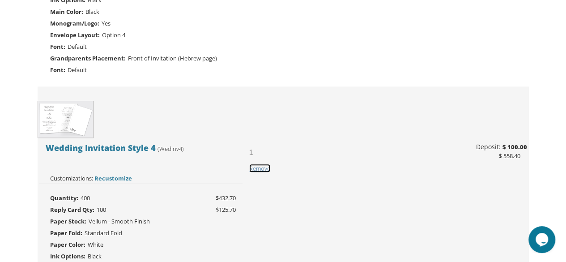
click at [262, 168] on span "Remove" at bounding box center [259, 168] width 21 height 8
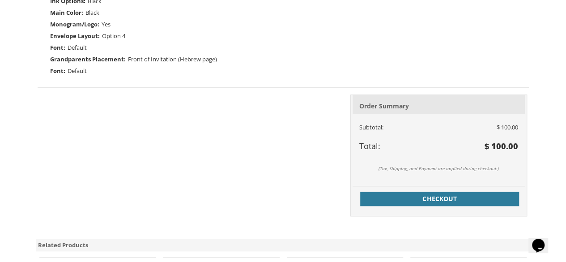
scroll to position [390, 0]
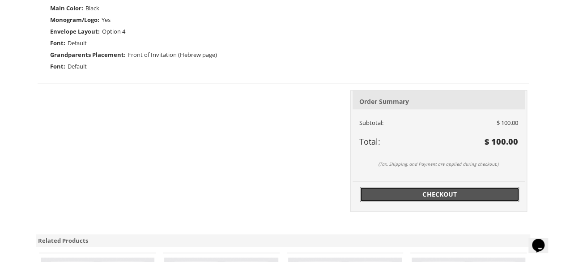
click at [492, 195] on span "Checkout" at bounding box center [440, 194] width 149 height 9
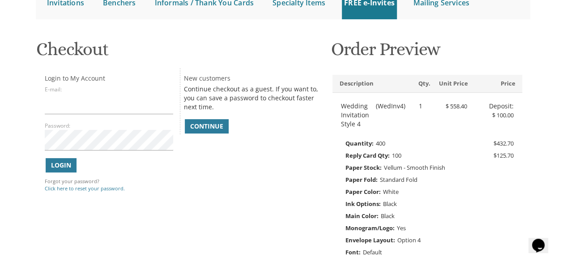
scroll to position [110, 0]
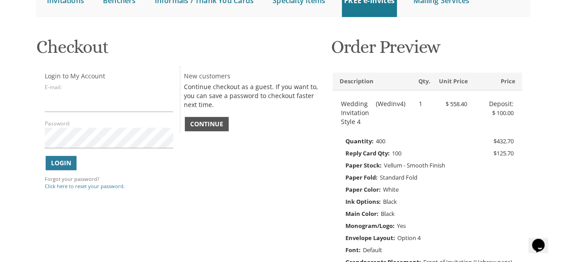
click at [217, 123] on span "Continue" at bounding box center [206, 123] width 33 height 9
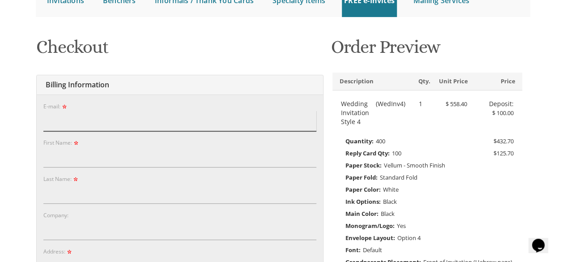
click at [186, 119] on input "E-mail:" at bounding box center [179, 121] width 273 height 21
type input "[EMAIL_ADDRESS][DOMAIN_NAME]"
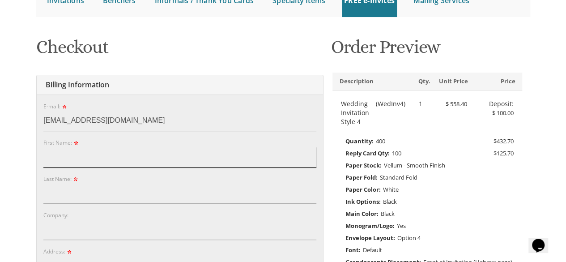
type input "[PERSON_NAME]"
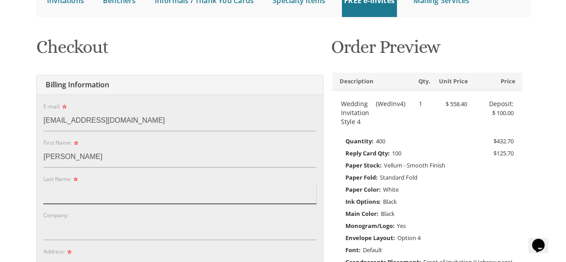
type input "[PERSON_NAME]"
type input "[STREET_ADDRESS]"
type input "[GEOGRAPHIC_DATA]"
type input "75230"
select select "[GEOGRAPHIC_DATA]"
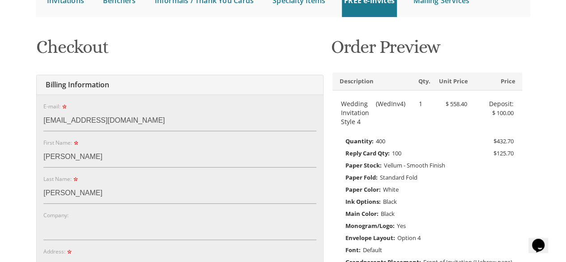
type input "2165770359"
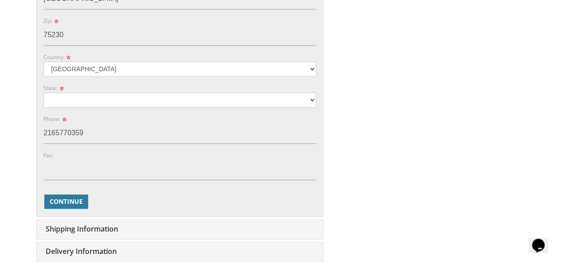
scroll to position [450, 0]
click at [74, 197] on span "Continue" at bounding box center [66, 200] width 33 height 9
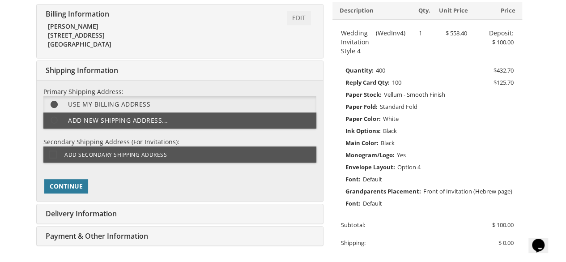
scroll to position [204, 0]
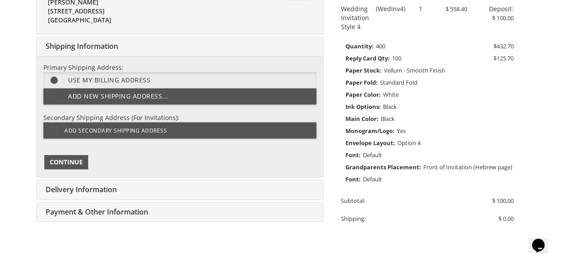
click at [67, 159] on span "Continue" at bounding box center [66, 161] width 33 height 9
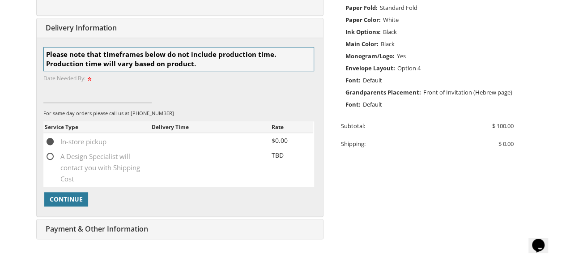
scroll to position [280, 0]
click at [65, 196] on span "Continue" at bounding box center [66, 198] width 33 height 9
type input "10/20/2025"
click at [77, 197] on span "Continue" at bounding box center [66, 198] width 33 height 9
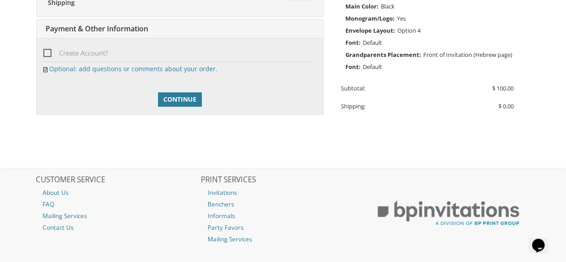
scroll to position [318, 0]
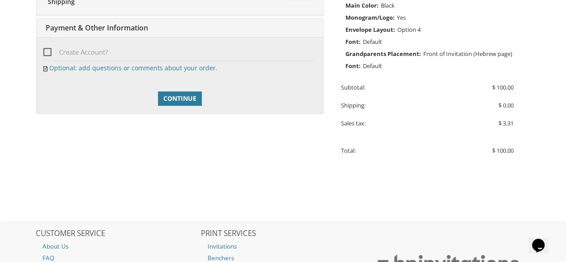
click at [49, 53] on span "Create Account?" at bounding box center [75, 52] width 64 height 11
click at [49, 53] on input "Create Account?" at bounding box center [46, 51] width 6 height 6
checkbox input "true"
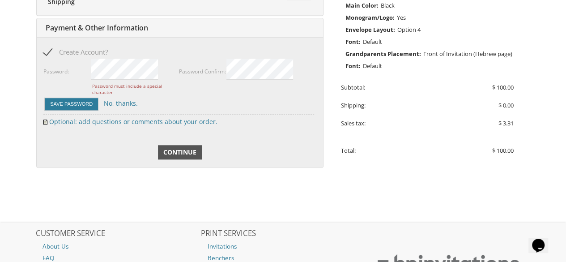
click at [190, 150] on span "Continue" at bounding box center [179, 152] width 33 height 9
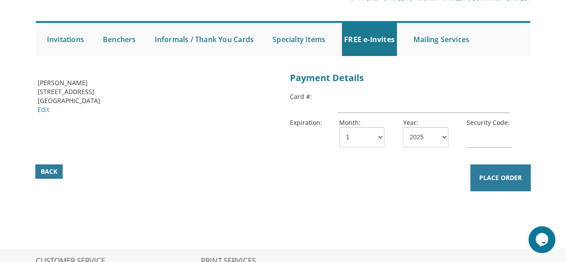
scroll to position [59, 0]
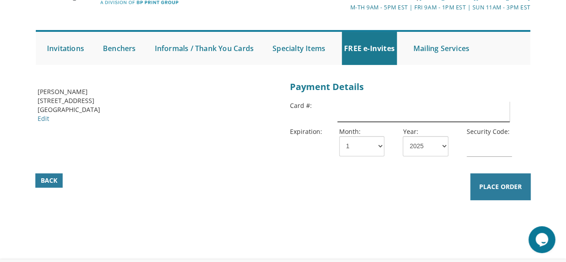
click at [405, 113] on input "text" at bounding box center [423, 111] width 172 height 21
type input "[CREDIT_CARD_NUMBER]"
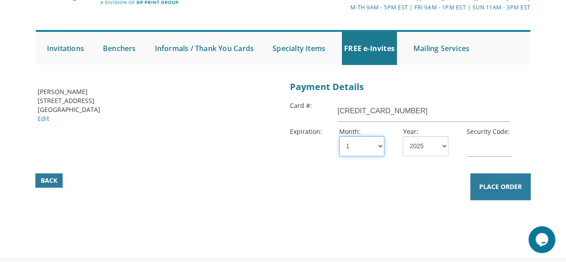
click at [361, 150] on select "1 2 3 4 5 6 7 8 9 10 11 12" at bounding box center [361, 146] width 45 height 20
select select "07"
click at [339, 136] on select "1 2 3 4 5 6 7 8 9 10 11 12" at bounding box center [361, 146] width 45 height 20
click at [437, 151] on select "2025 2026 2027 2028 2029 2030 2031 2032 2033 2034 2035" at bounding box center [425, 146] width 45 height 20
select select "30"
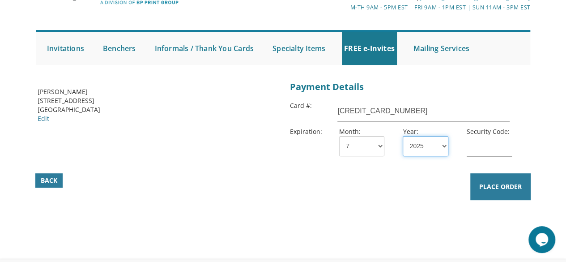
click at [403, 136] on select "2025 2026 2027 2028 2029 2030 2031 2032 2033 2034 2035" at bounding box center [425, 146] width 45 height 20
click at [489, 145] on input "text" at bounding box center [489, 146] width 45 height 21
type input "083"
click at [527, 82] on div "Payment Details" at bounding box center [409, 86] width 239 height 17
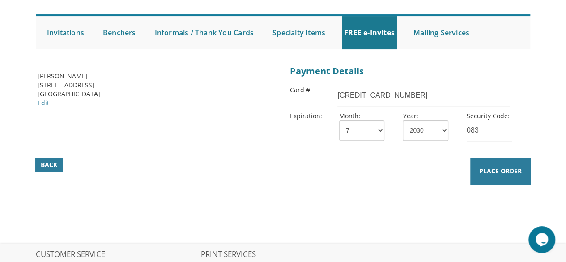
scroll to position [72, 0]
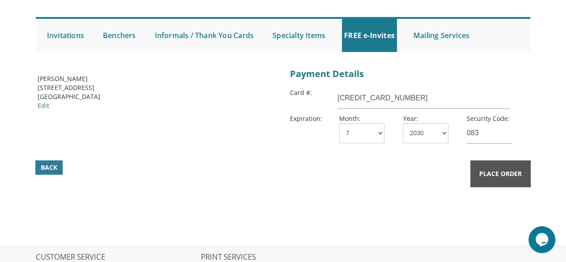
click at [494, 174] on span "Place Order" at bounding box center [500, 173] width 43 height 9
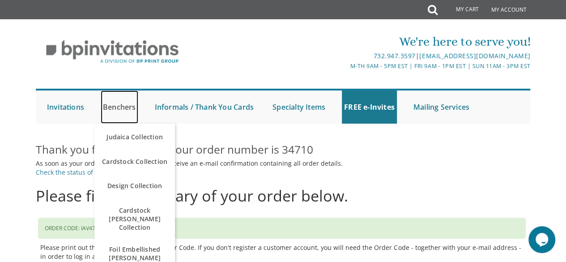
click at [117, 106] on link "Benchers" at bounding box center [120, 106] width 38 height 33
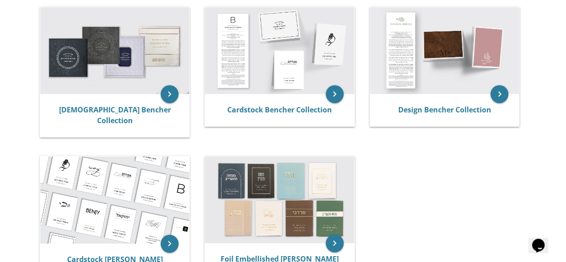
scroll to position [197, 0]
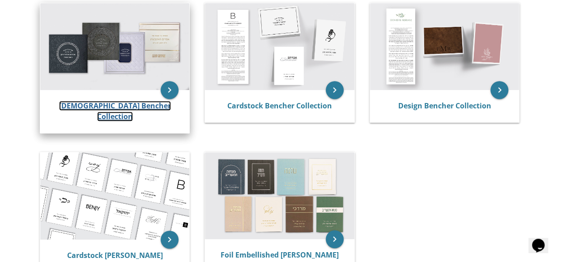
click at [125, 106] on link "Judaica Bencher Collection" at bounding box center [115, 111] width 112 height 21
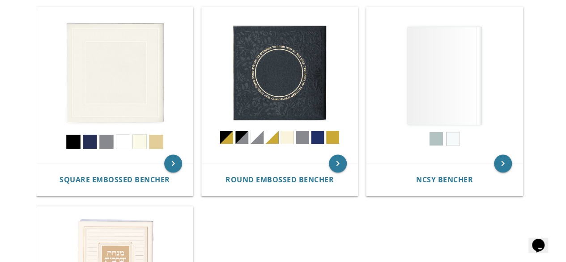
scroll to position [409, 0]
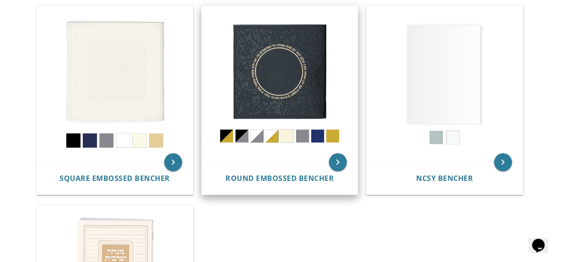
click at [302, 94] on img at bounding box center [280, 84] width 156 height 156
click at [280, 173] on span "Round Embossed Bencher" at bounding box center [279, 178] width 108 height 10
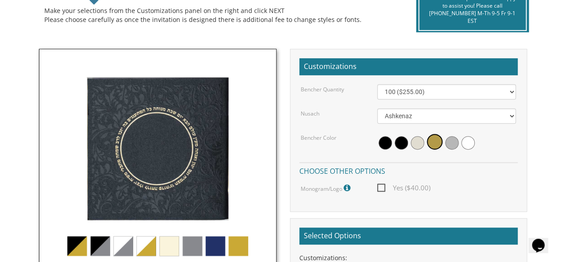
scroll to position [214, 0]
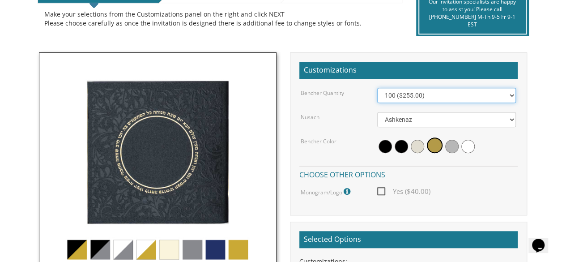
click at [510, 92] on select "100 ($255.00) 200 ($510.00) 300 ($765.00) 400 ($1,020.00) 500 ($1,275.00)" at bounding box center [446, 95] width 139 height 15
click at [552, 104] on body "My Cart {{shoppingcart.totalQuantityDisplay}} Total: {{shoppingcart.subtotal}} …" at bounding box center [283, 262] width 566 height 953
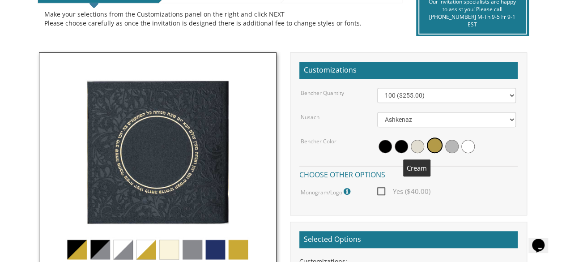
click at [415, 142] on span at bounding box center [417, 146] width 13 height 13
click at [401, 146] on span at bounding box center [401, 146] width 13 height 13
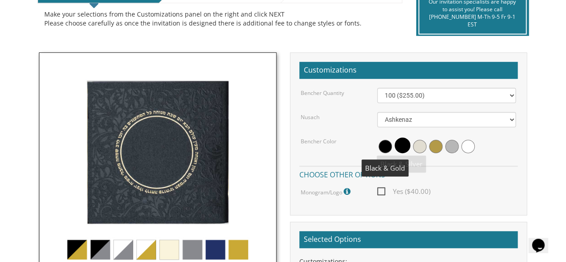
click at [385, 147] on span at bounding box center [385, 146] width 13 height 13
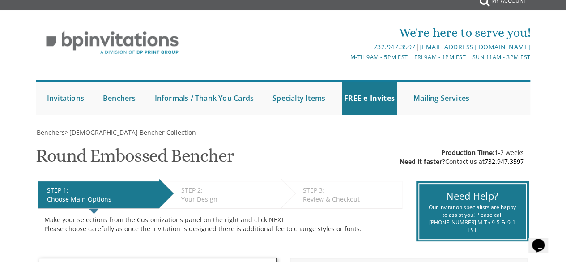
scroll to position [0, 0]
